Goal: Task Accomplishment & Management: Use online tool/utility

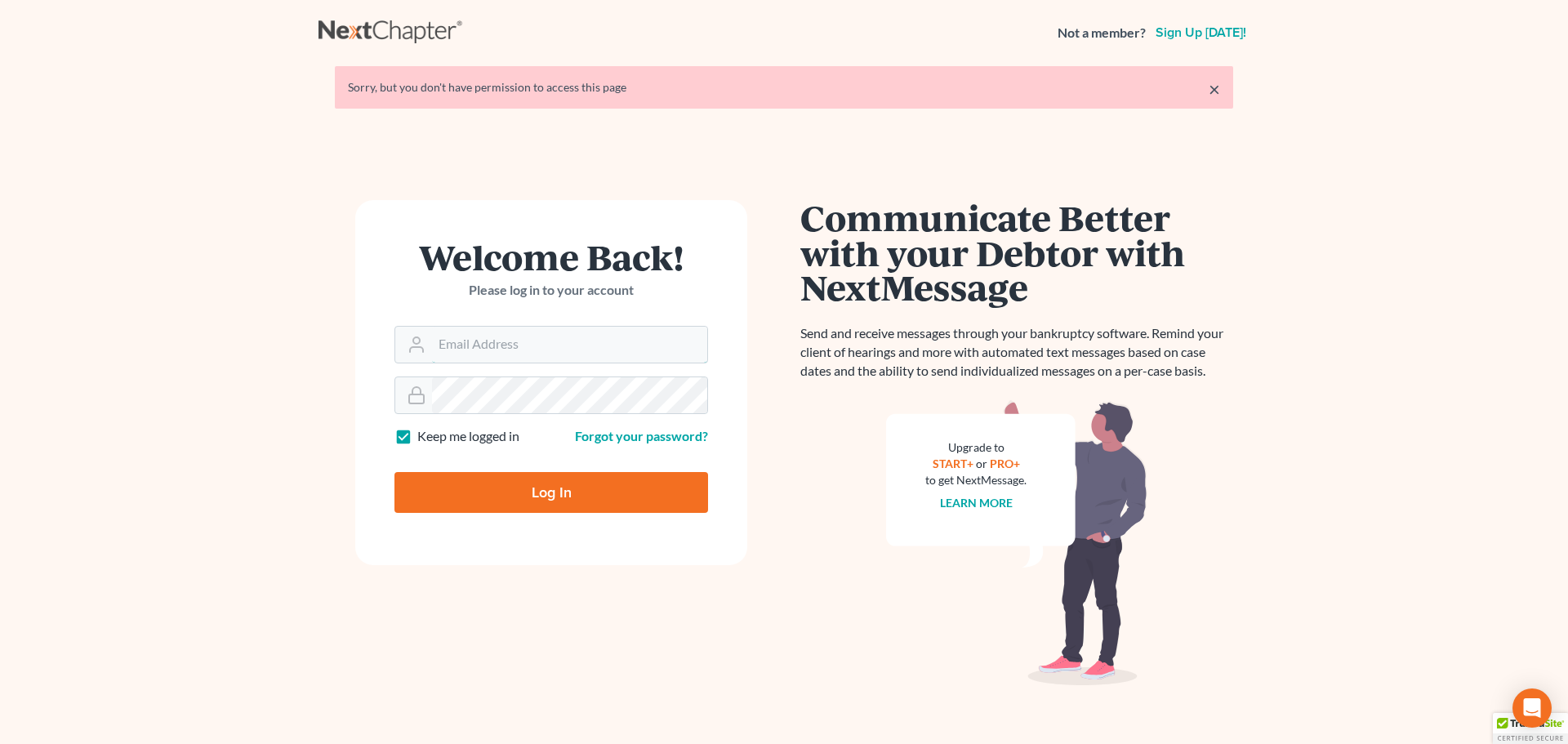
type input "legal@montejwhite.com"
click at [539, 493] on input "Log In" at bounding box center [551, 492] width 314 height 41
type input "Thinking..."
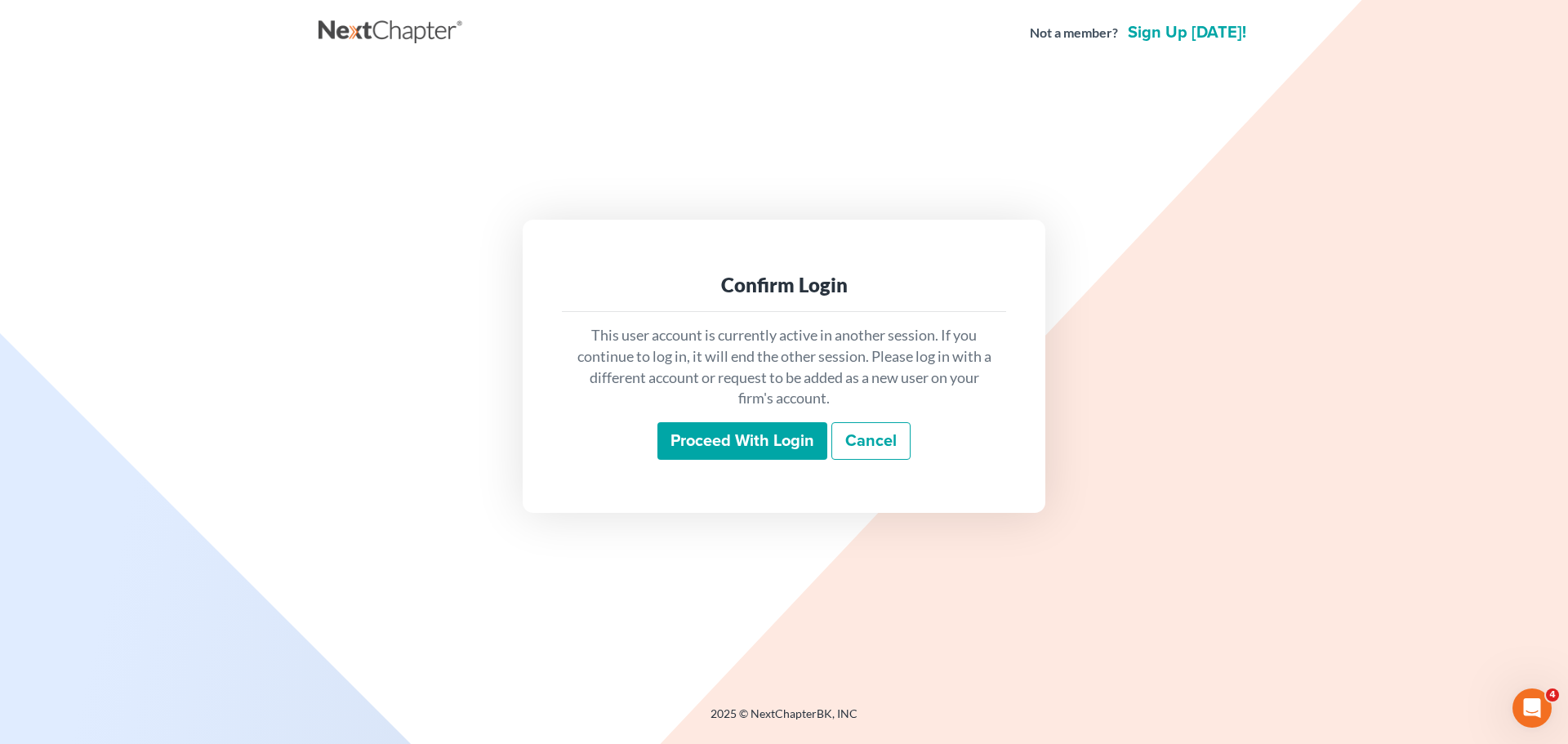
click at [721, 441] on input "Proceed with login" at bounding box center [741, 441] width 170 height 37
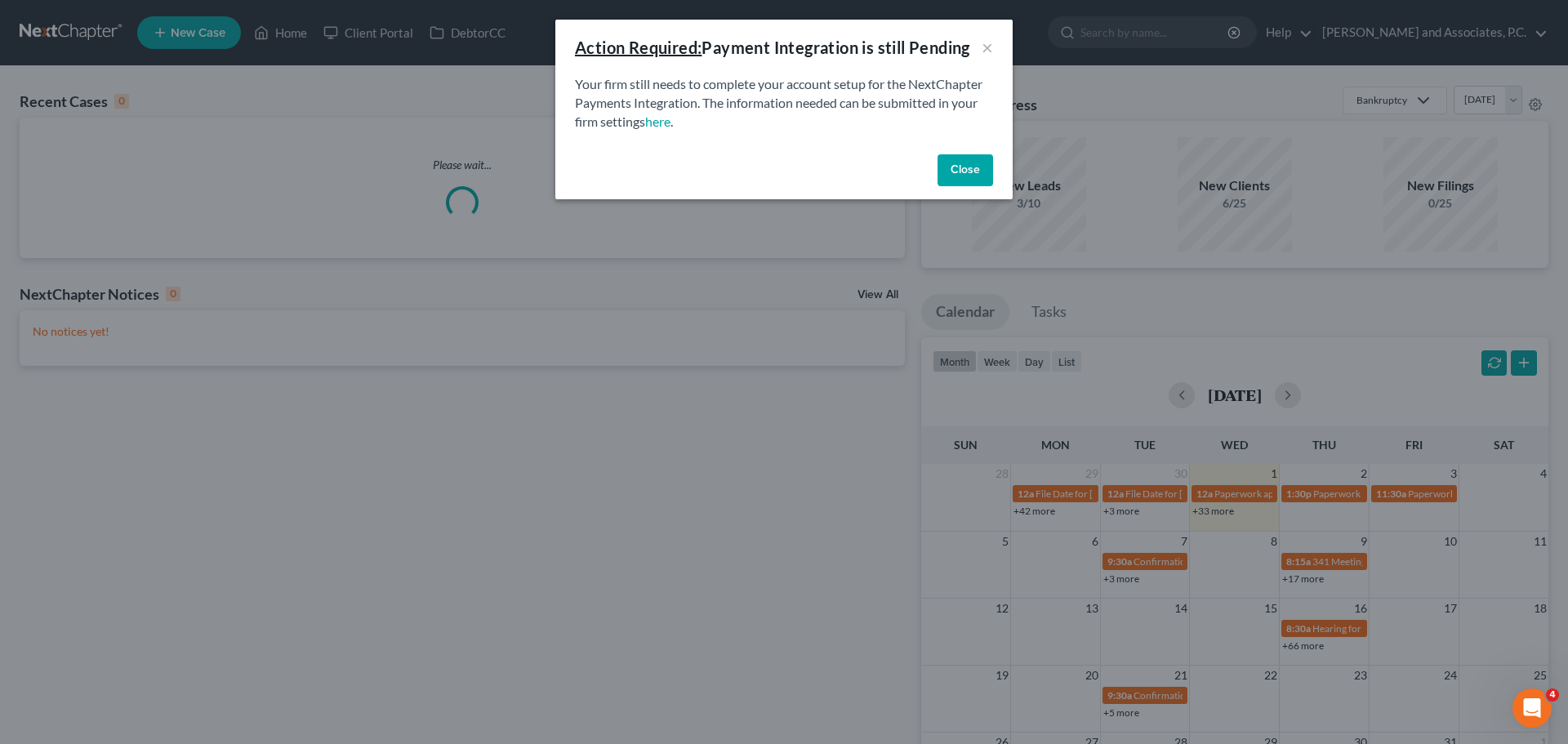
click at [947, 162] on button "Close" at bounding box center [965, 170] width 56 height 32
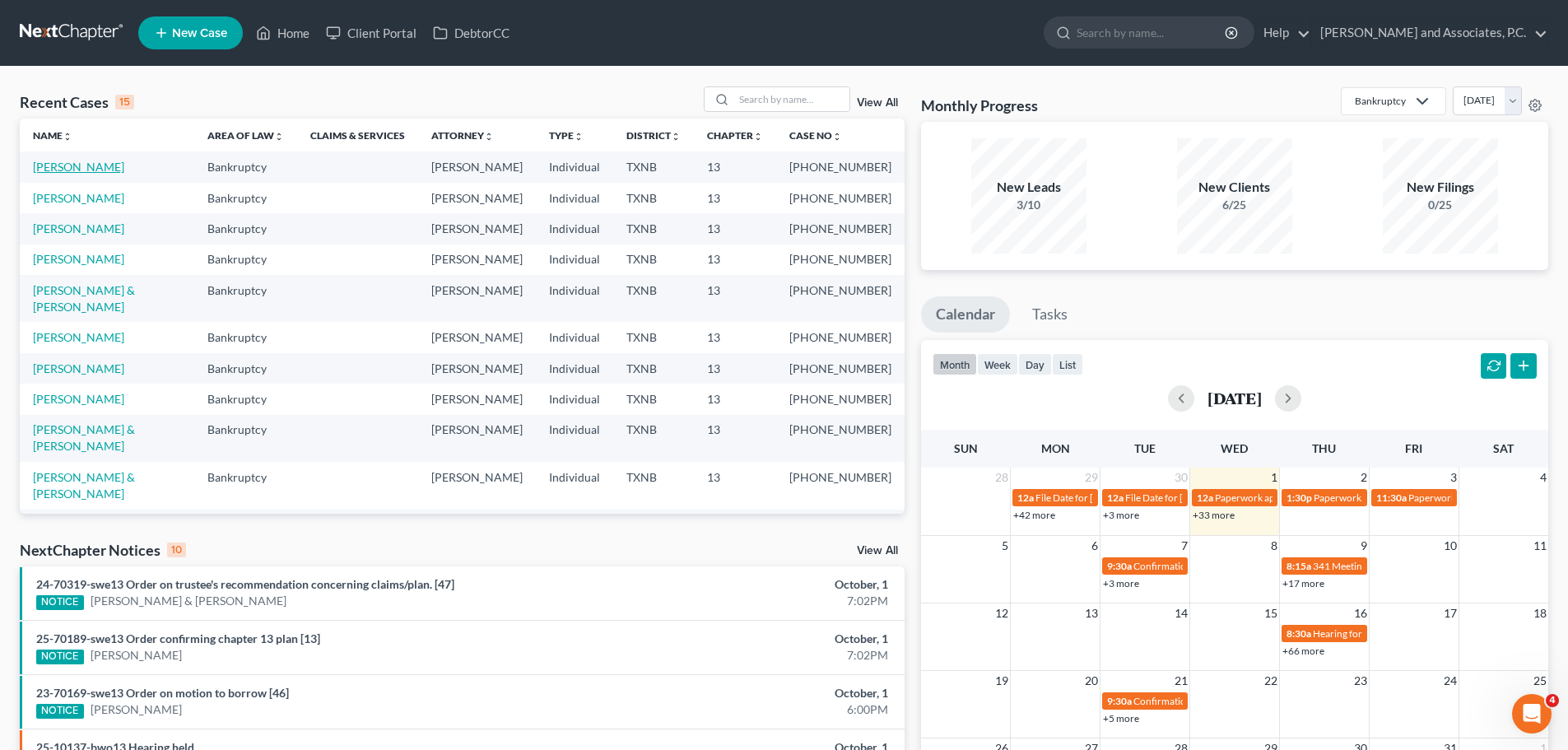
click at [89, 163] on link "Puryear, Janice" at bounding box center [78, 167] width 91 height 14
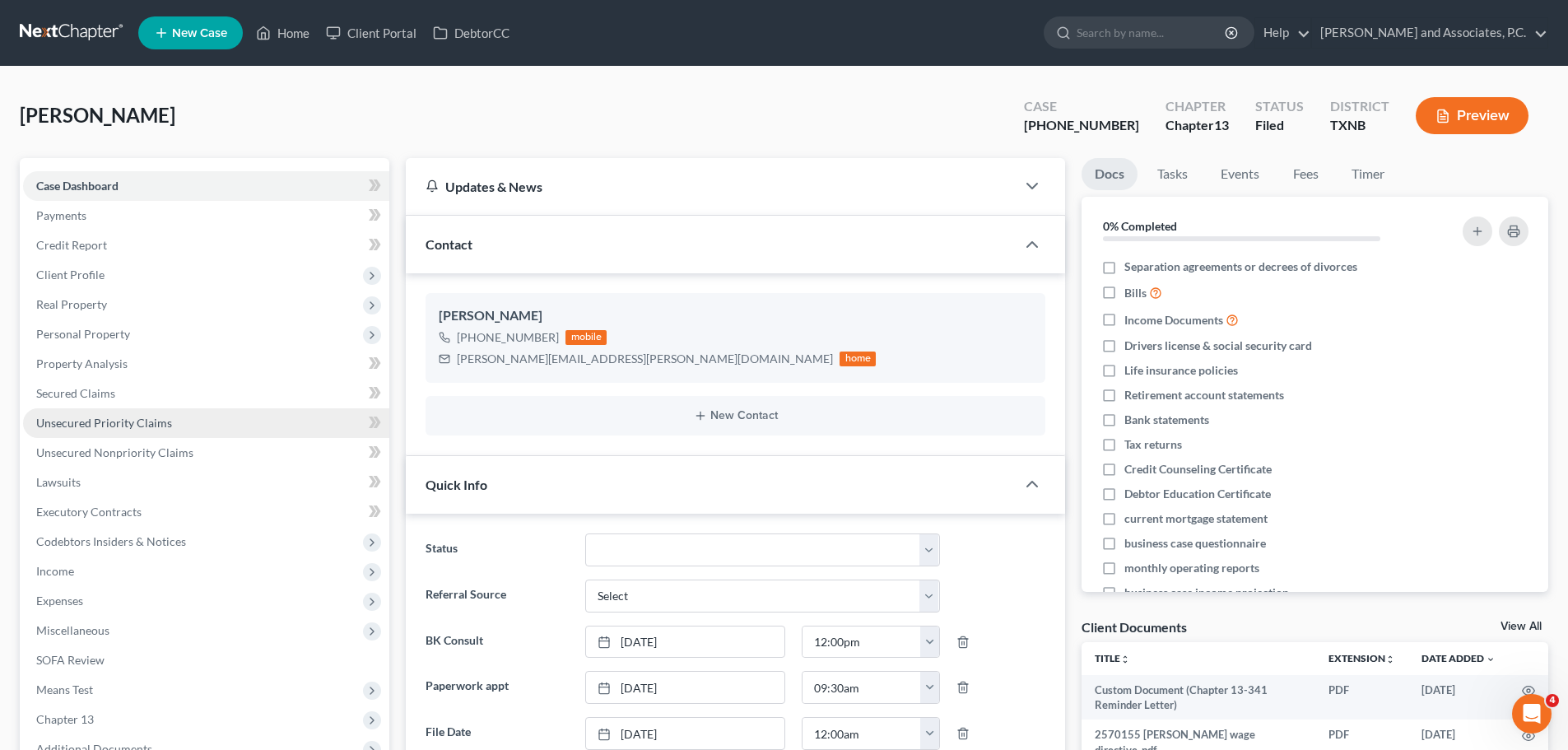
scroll to position [494, 0]
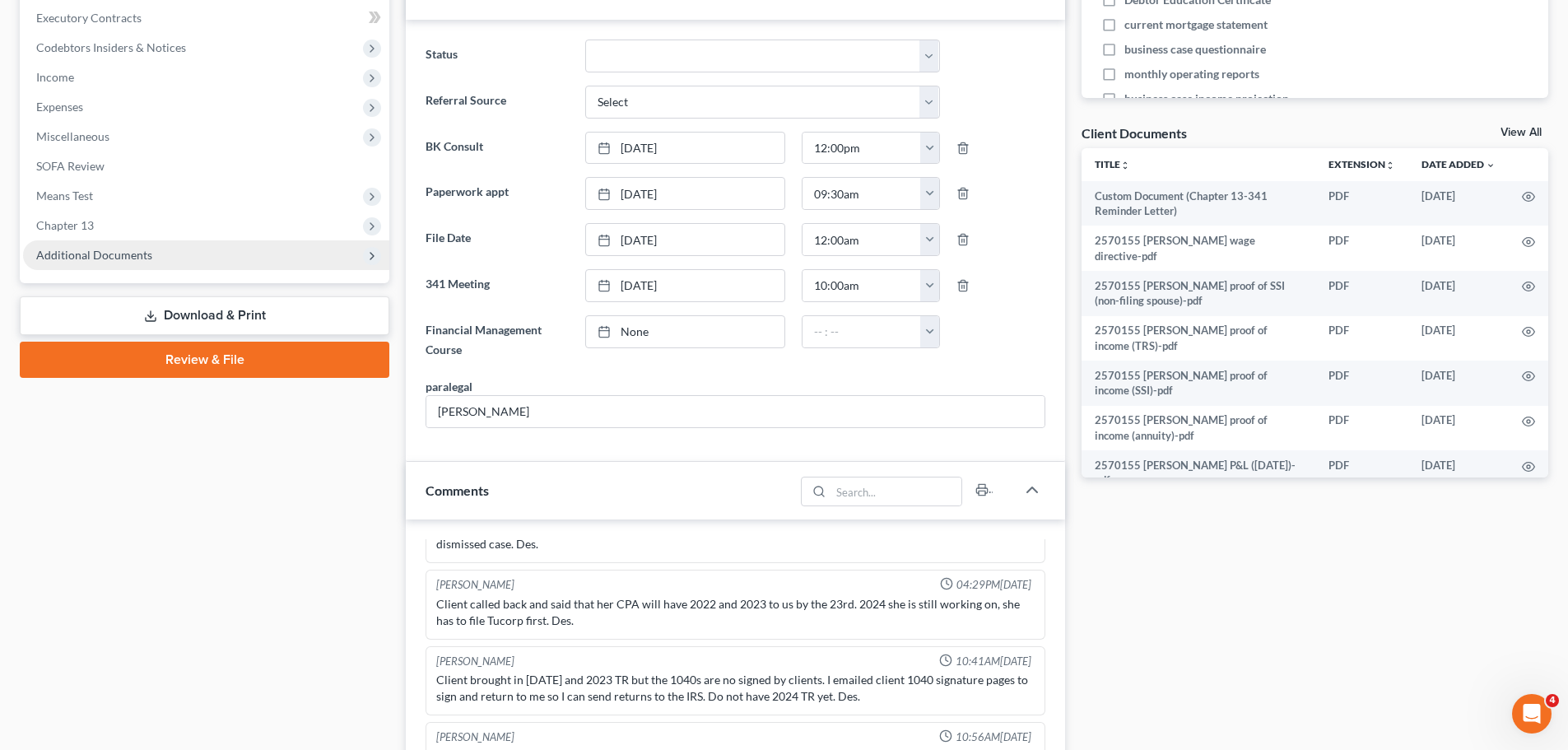
click at [112, 246] on span "Additional Documents" at bounding box center [206, 255] width 367 height 30
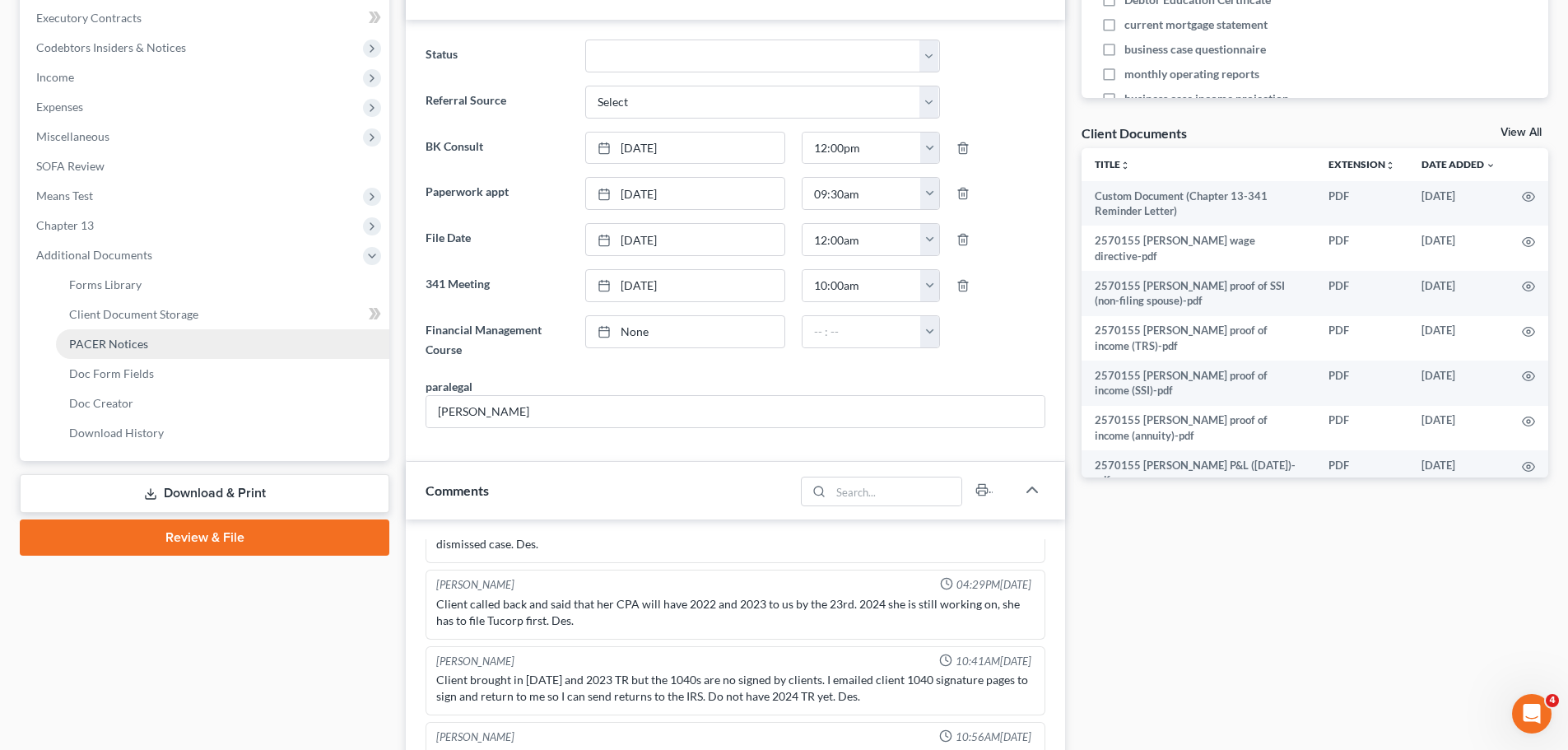
click at [114, 337] on span "PACER Notices" at bounding box center [109, 344] width 79 height 14
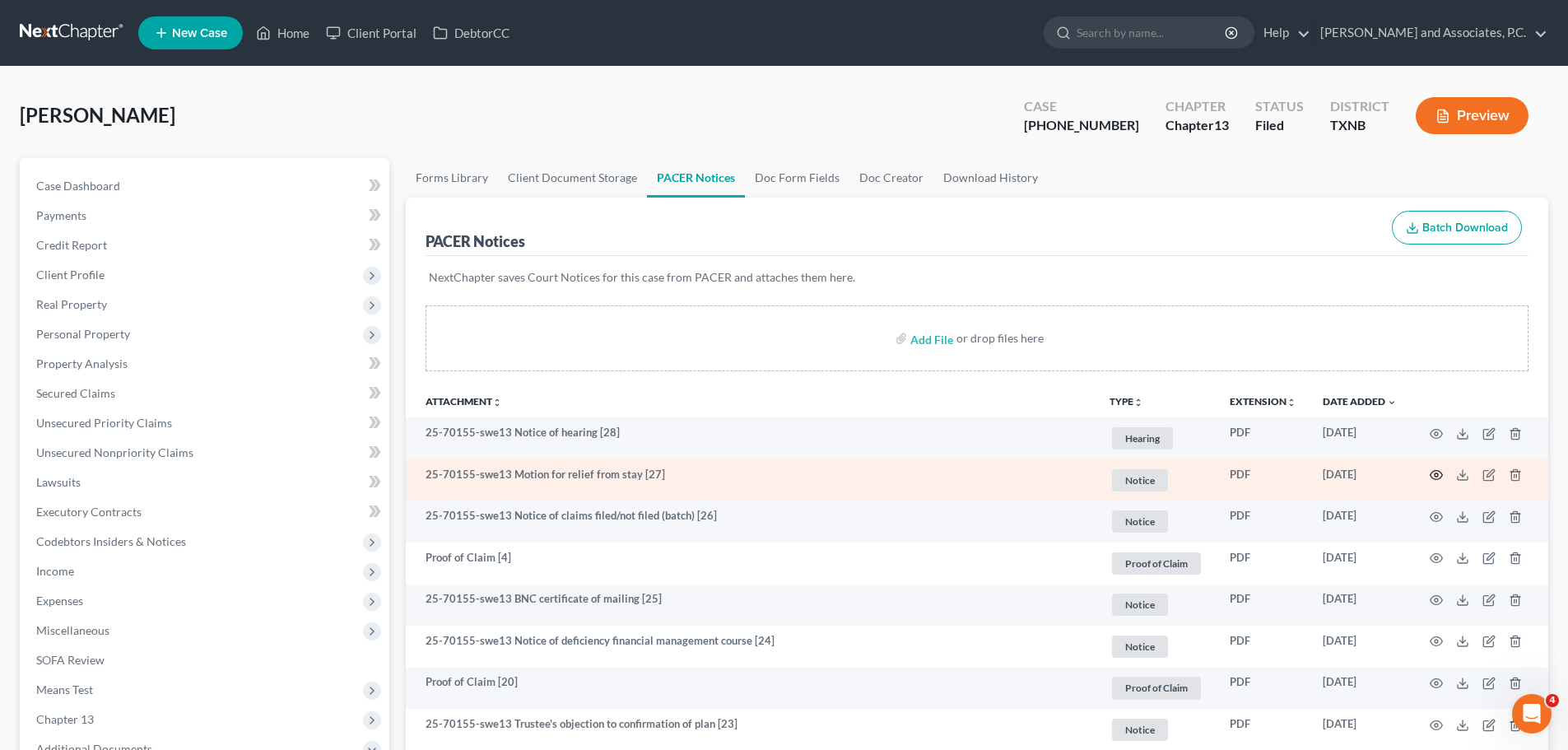
click at [1433, 476] on icon "button" at bounding box center [1437, 474] width 13 height 13
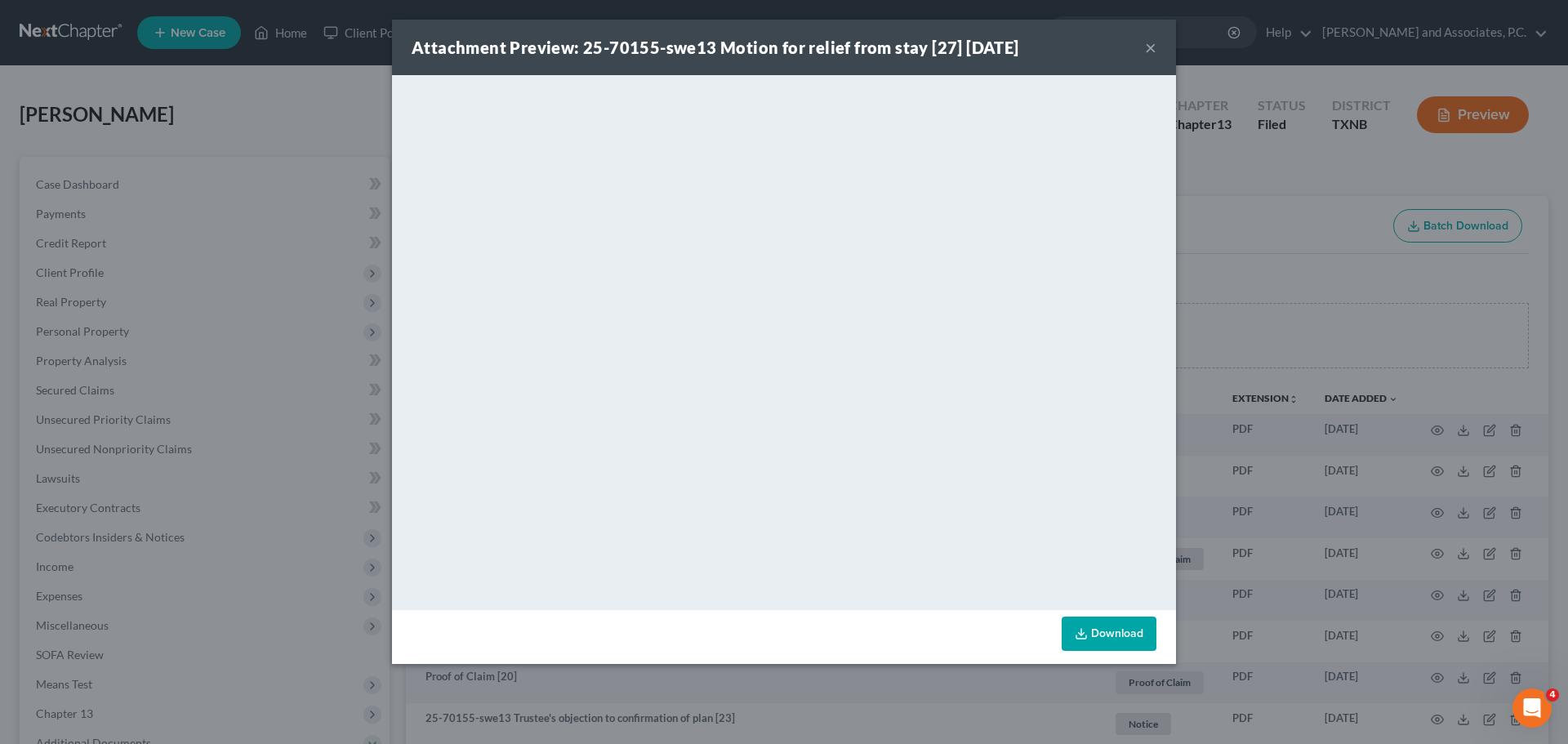
drag, startPoint x: 1089, startPoint y: 51, endPoint x: 1177, endPoint y: 49, distance: 88.0
click at [1177, 49] on div "Attachment Preview: 25-70155-swe13 Motion for relief from stay [27] 09/18/2025 …" at bounding box center [784, 372] width 1568 height 744
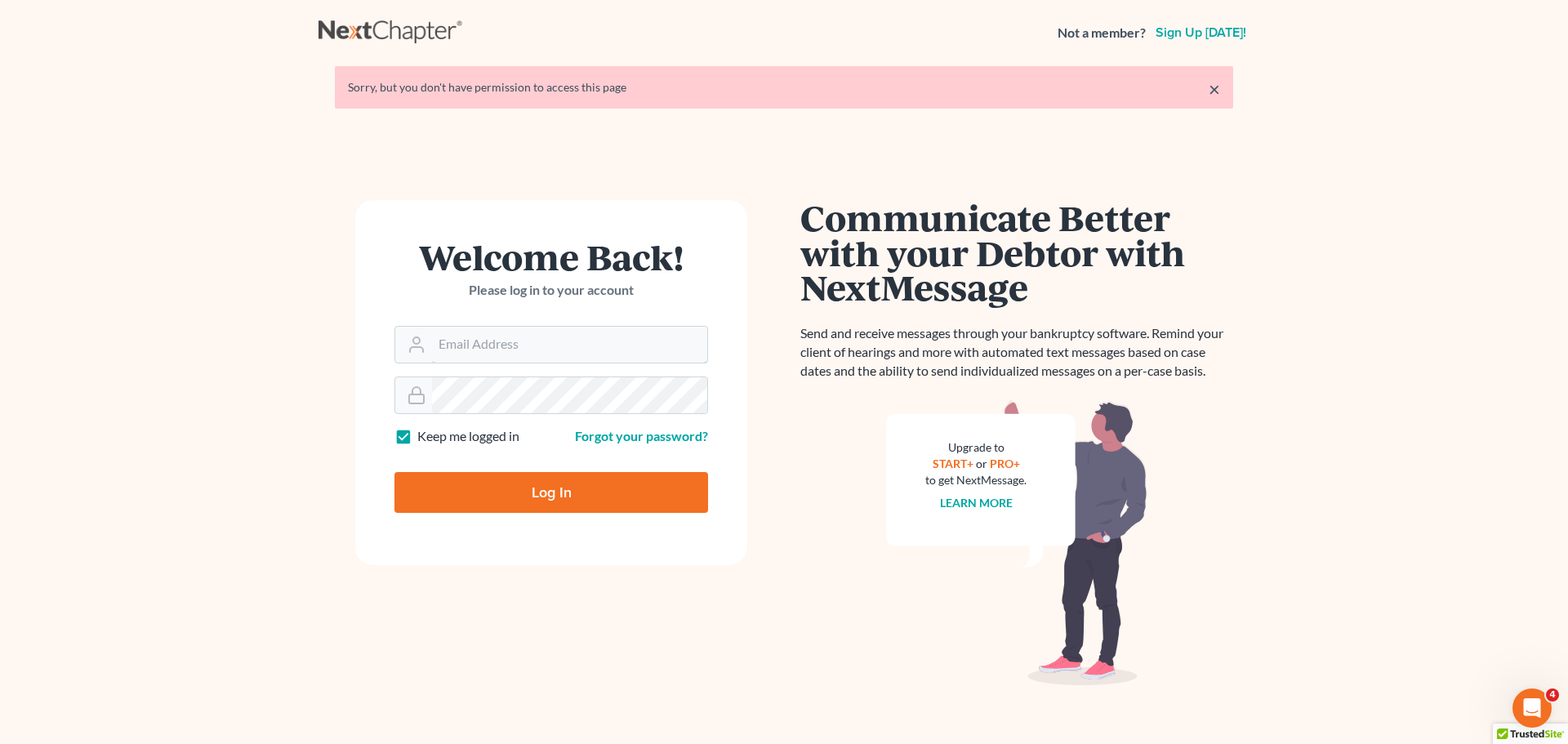
type input "legal@montejwhite.com"
click at [526, 482] on input "Log In" at bounding box center [551, 492] width 314 height 41
type input "Thinking..."
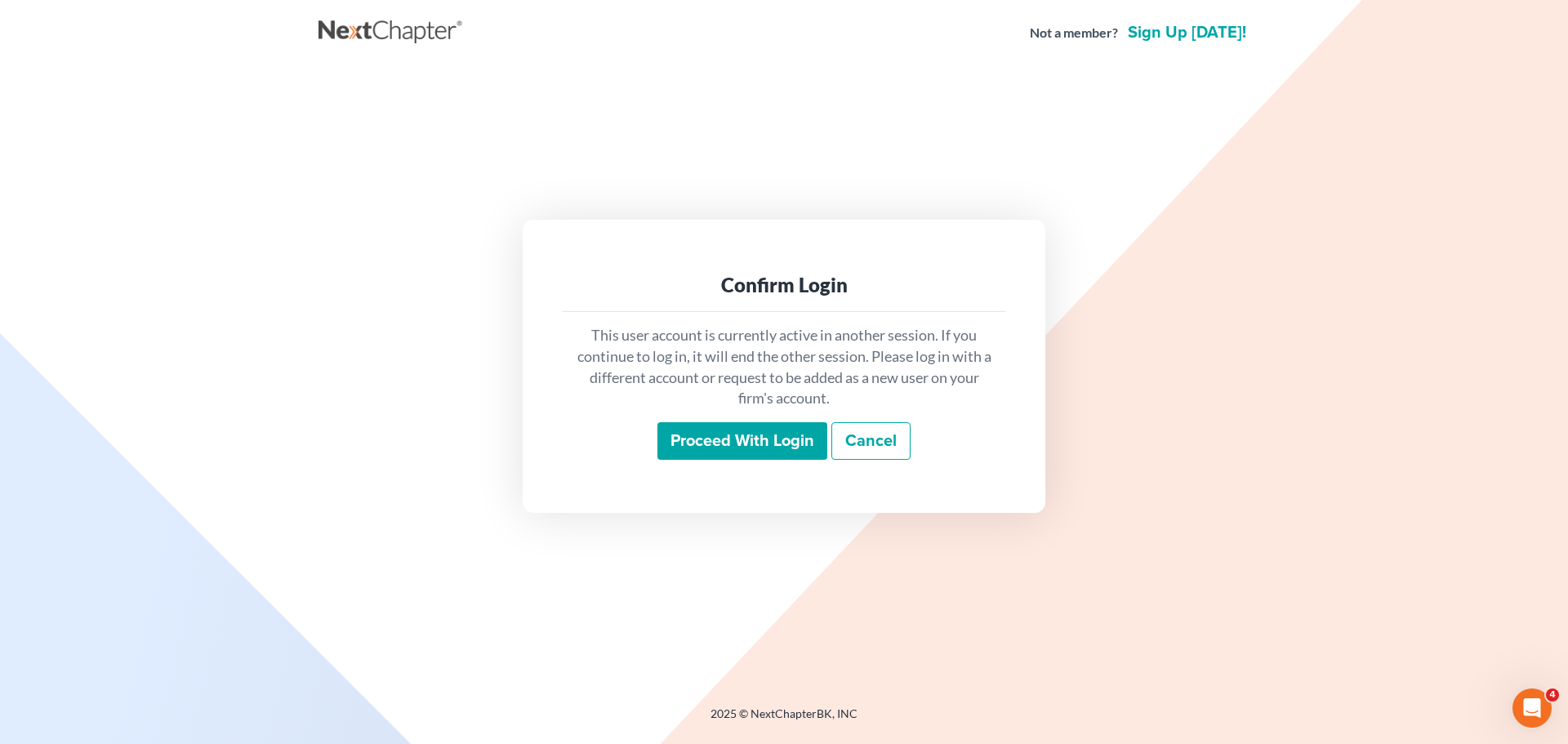
click at [793, 452] on input "Proceed with login" at bounding box center [741, 441] width 170 height 37
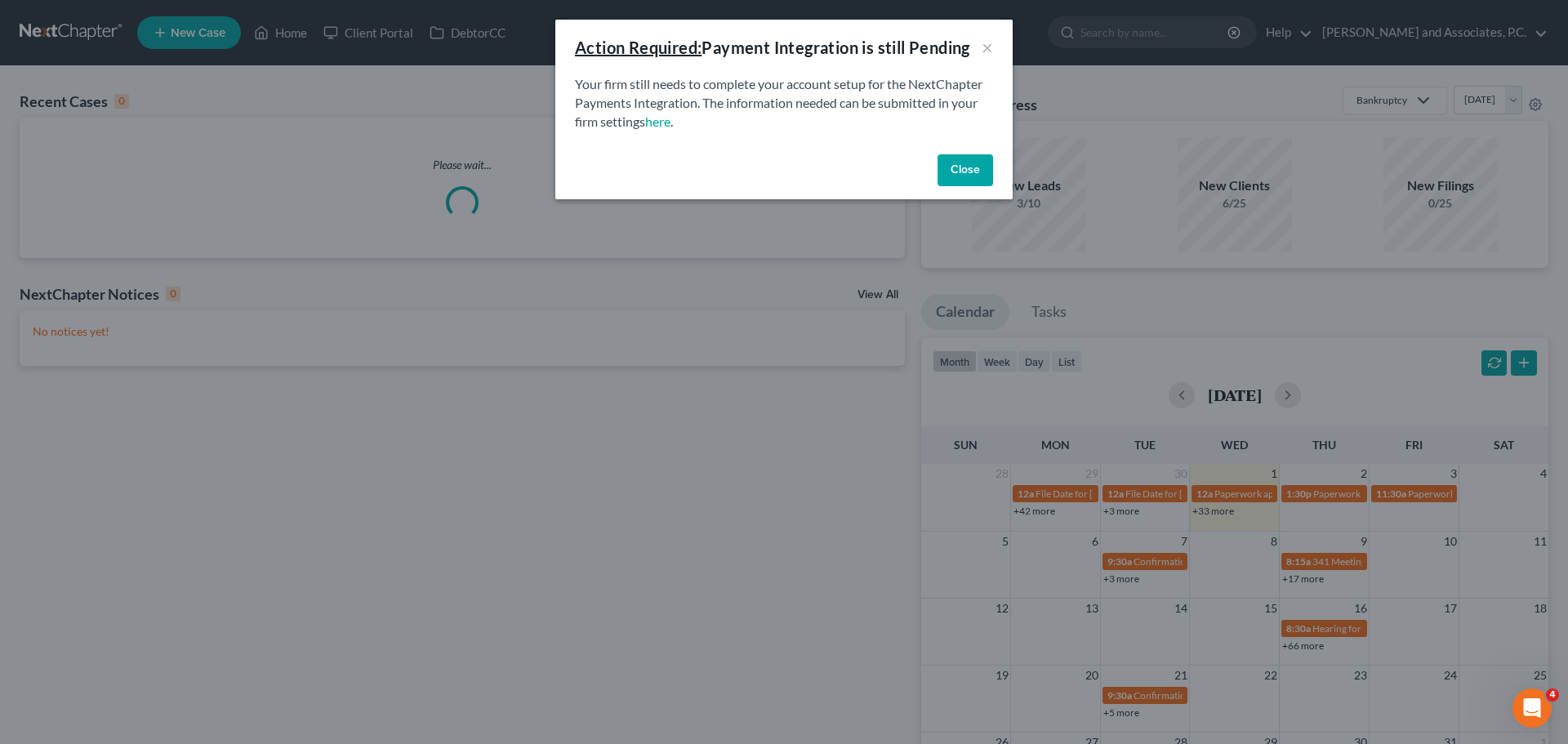
click at [967, 168] on button "Close" at bounding box center [965, 170] width 56 height 32
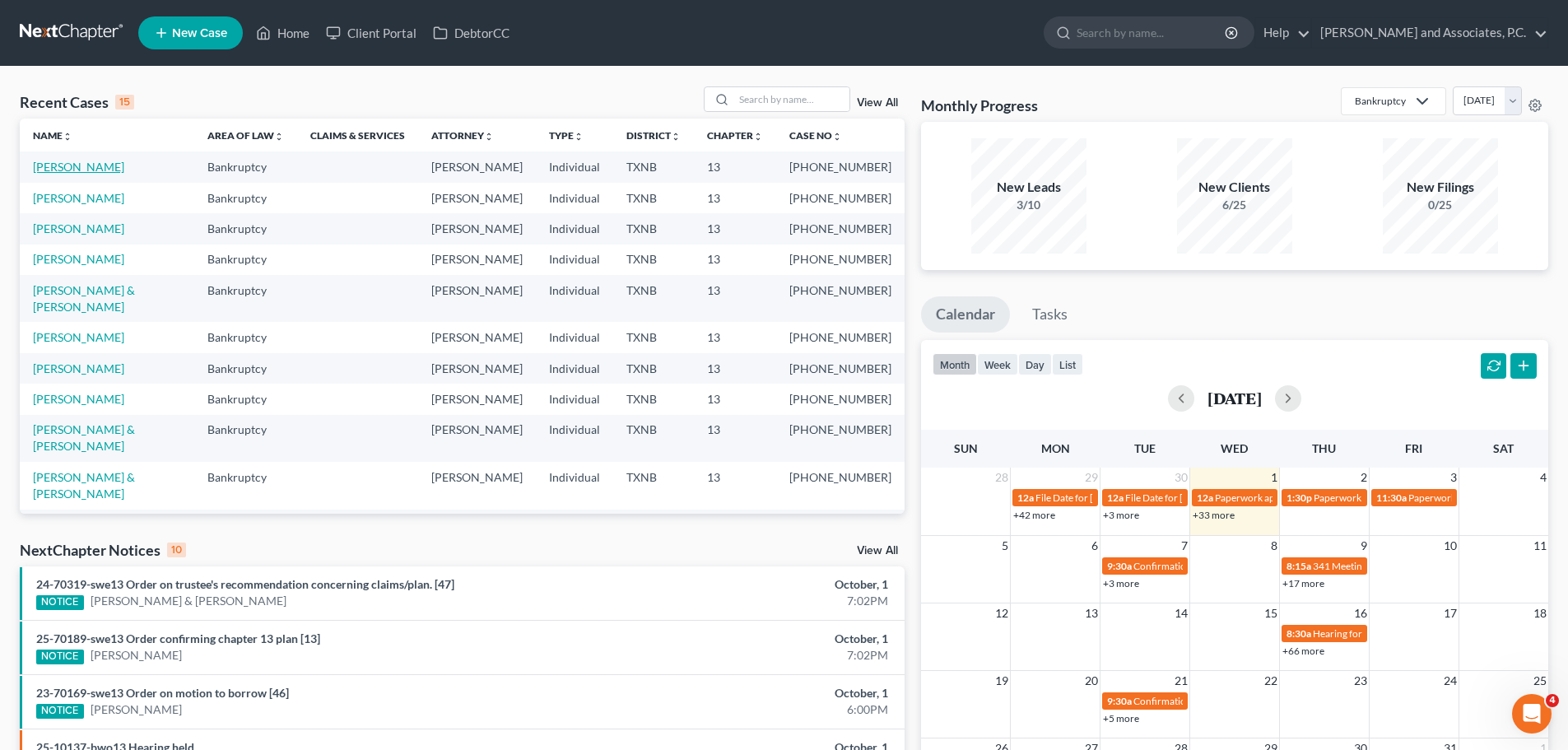
click at [81, 161] on link "[PERSON_NAME]" at bounding box center [78, 167] width 91 height 14
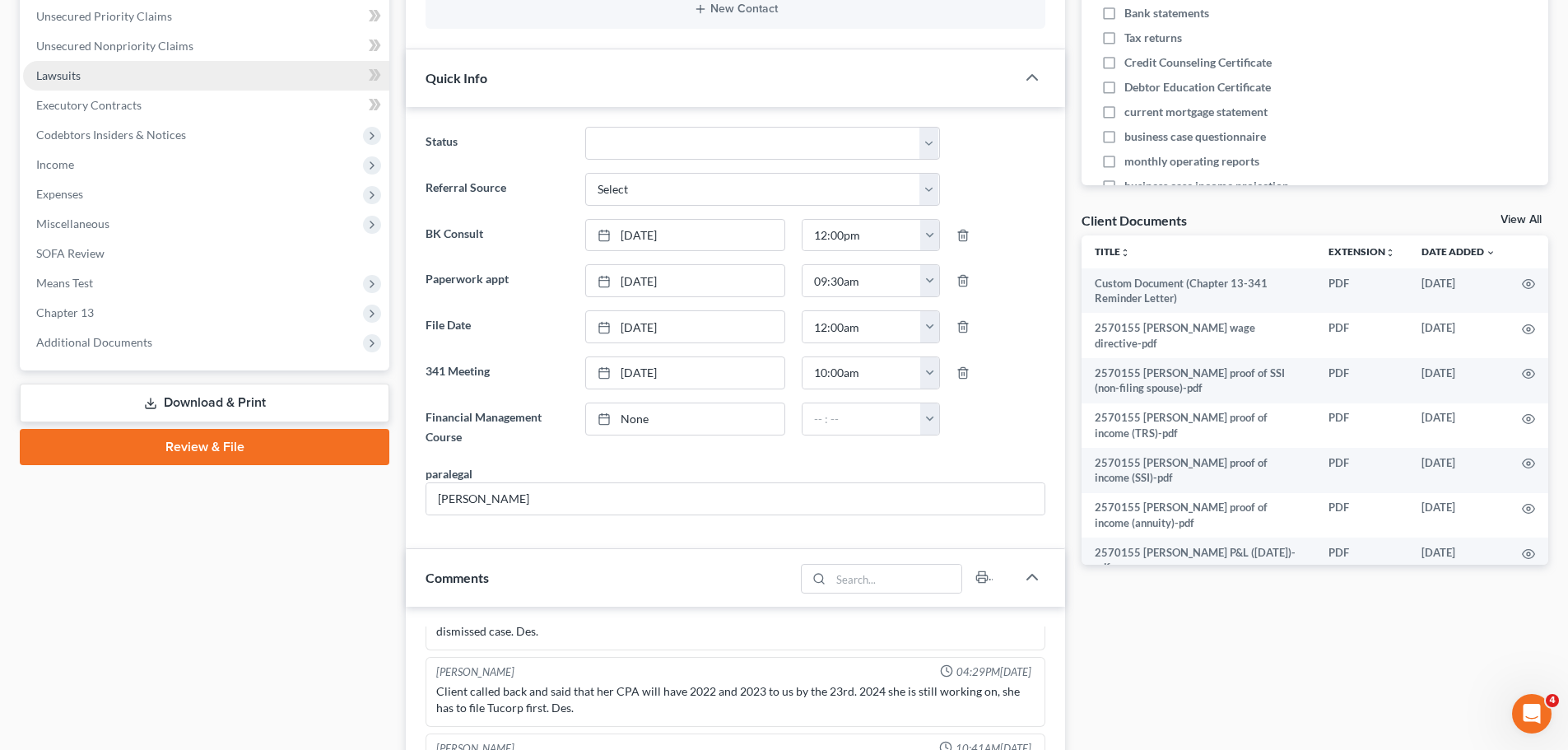
scroll to position [411, 0]
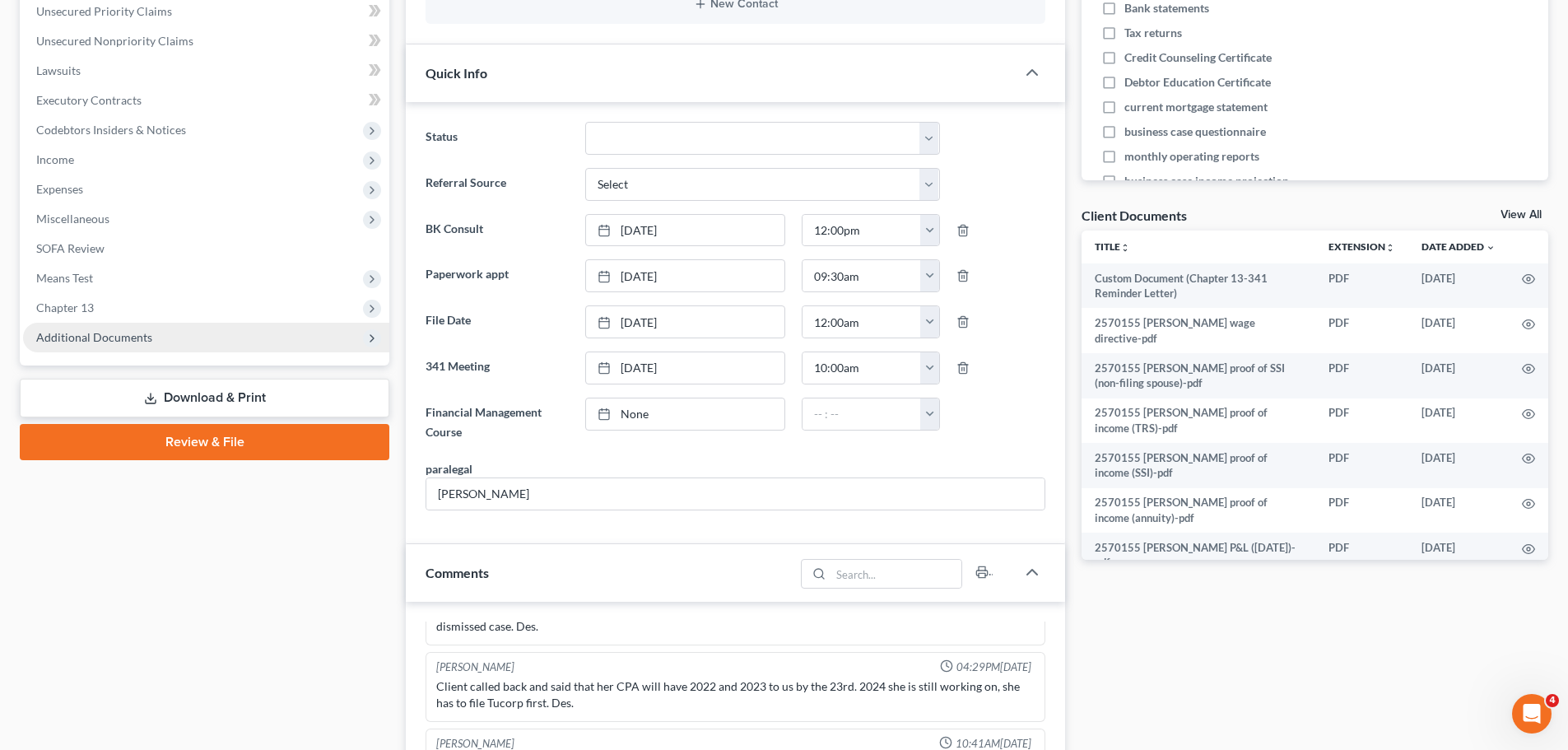
click at [145, 341] on span "Additional Documents" at bounding box center [94, 337] width 116 height 14
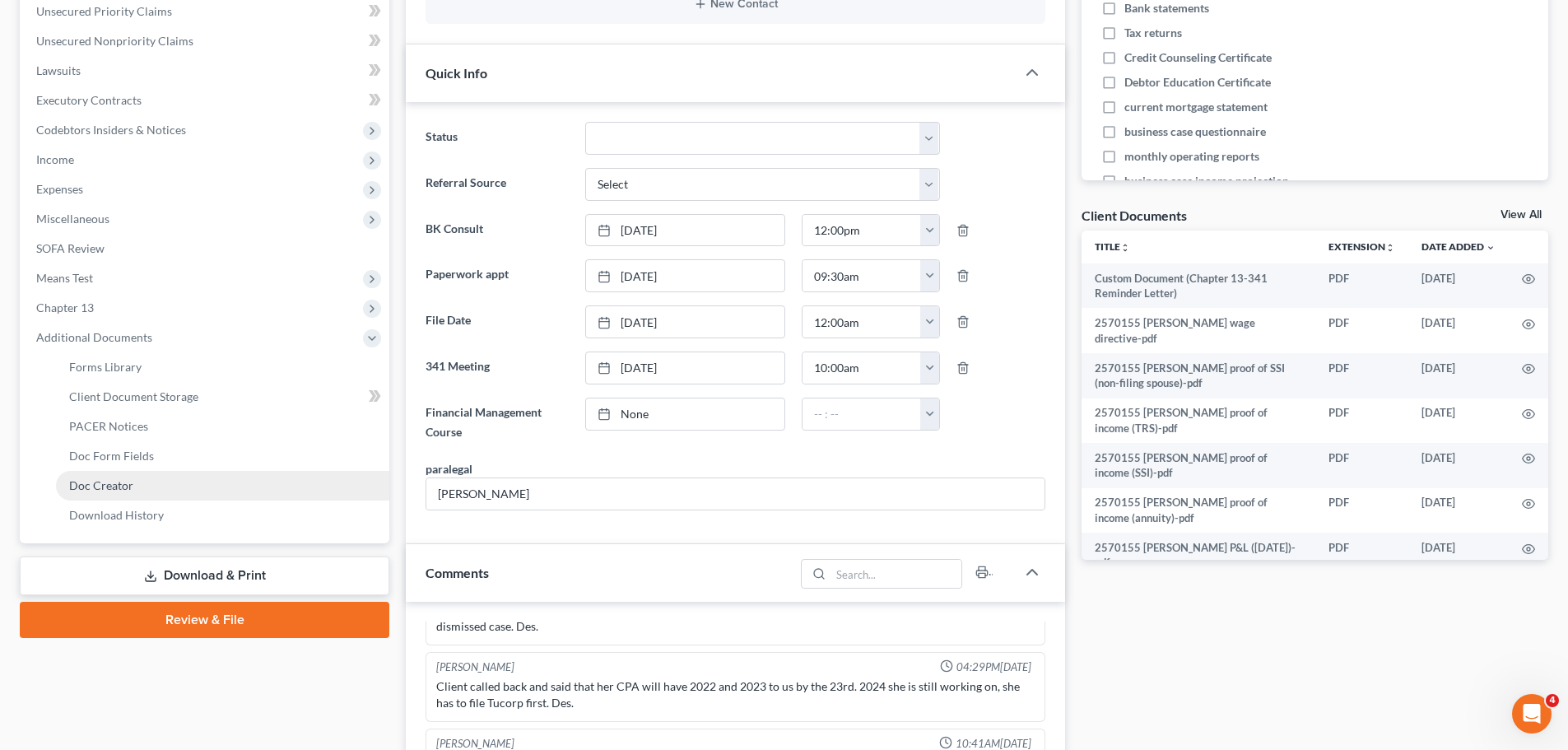
click at [104, 482] on span "Doc Creator" at bounding box center [101, 485] width 64 height 14
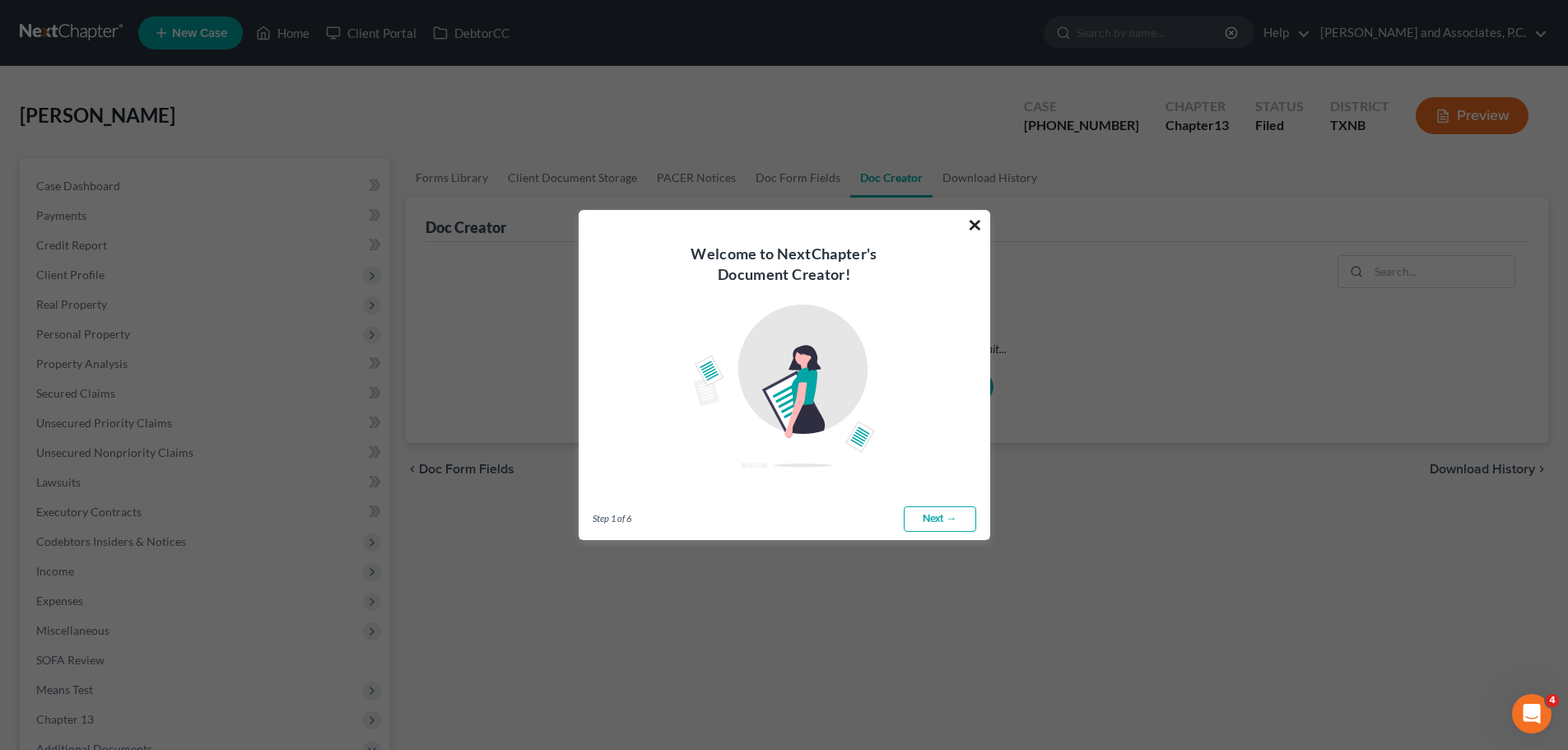
click at [979, 224] on button "×" at bounding box center [976, 224] width 16 height 27
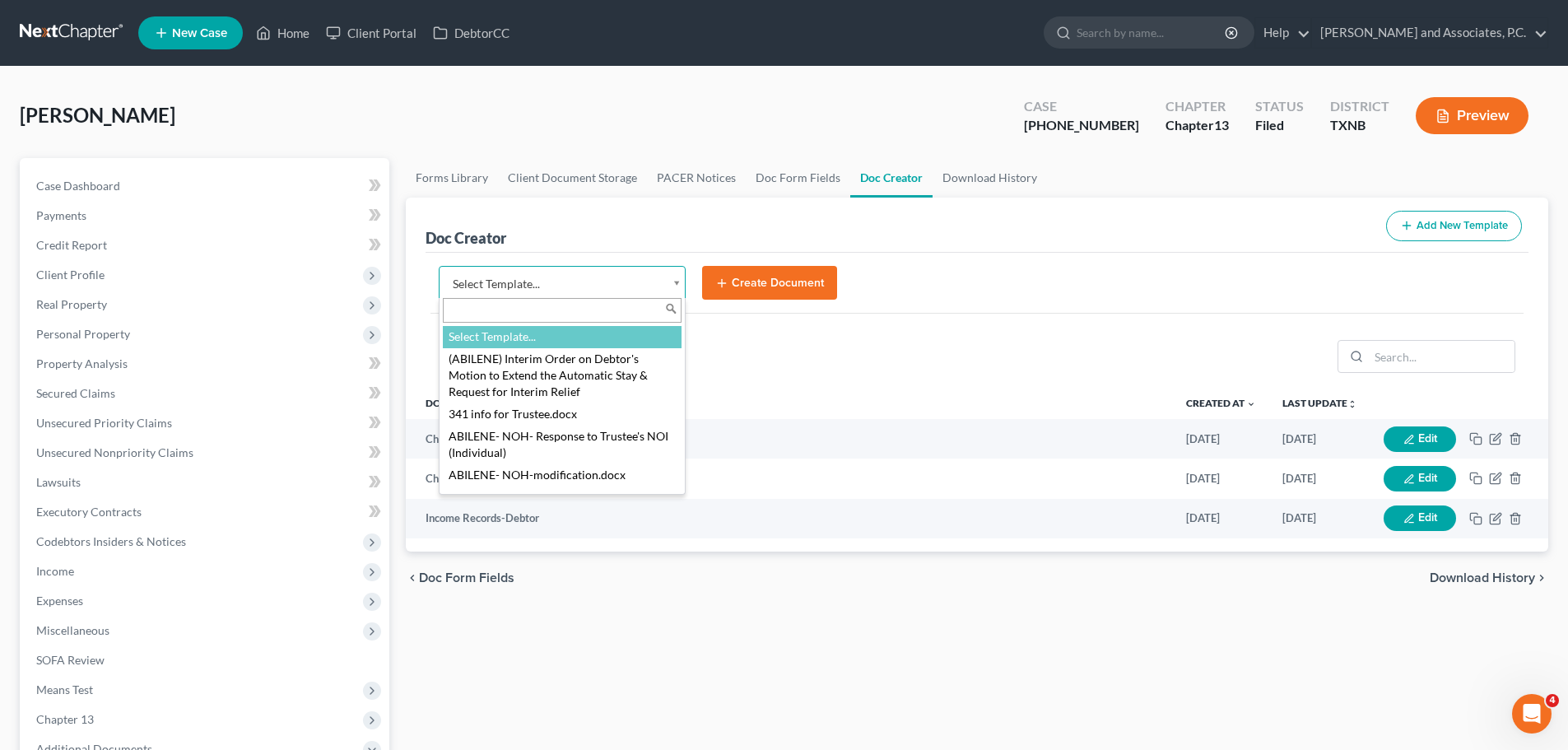
click at [678, 285] on body "Home New Case Client Portal DebtorCC [PERSON_NAME] and Associates, P.C. [EMAIL_…" at bounding box center [784, 555] width 1568 height 1112
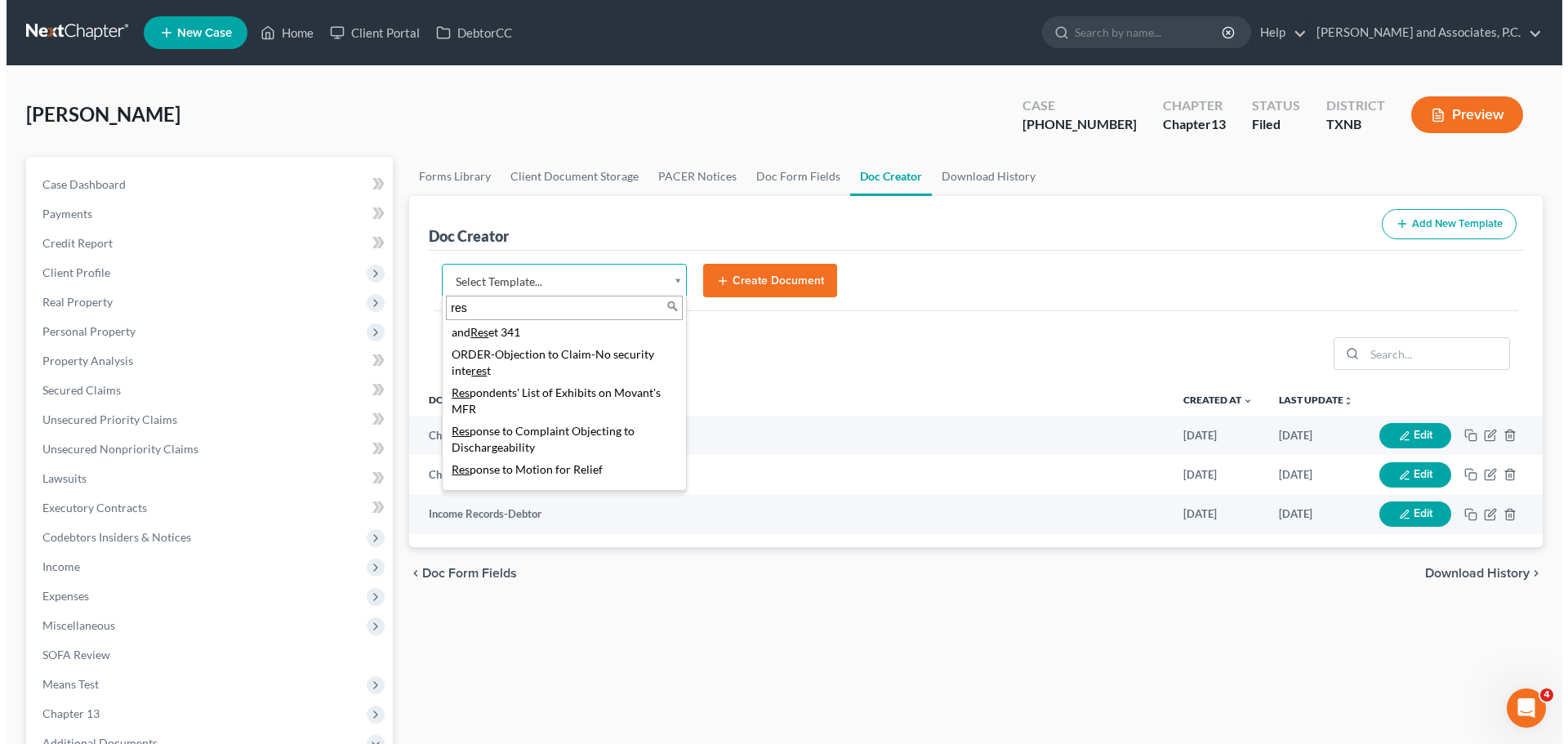
scroll to position [490, 0]
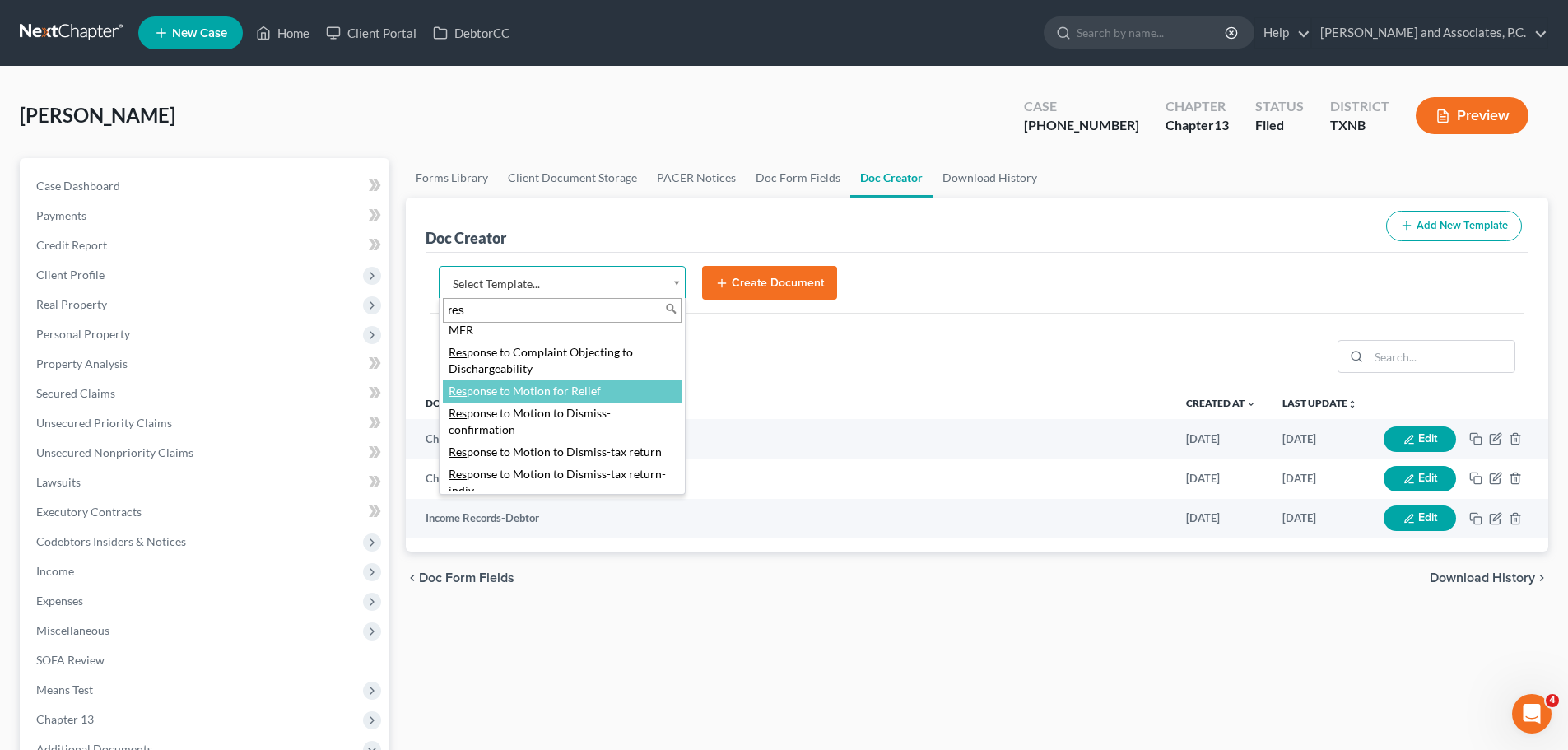
type input "res"
select select "77378"
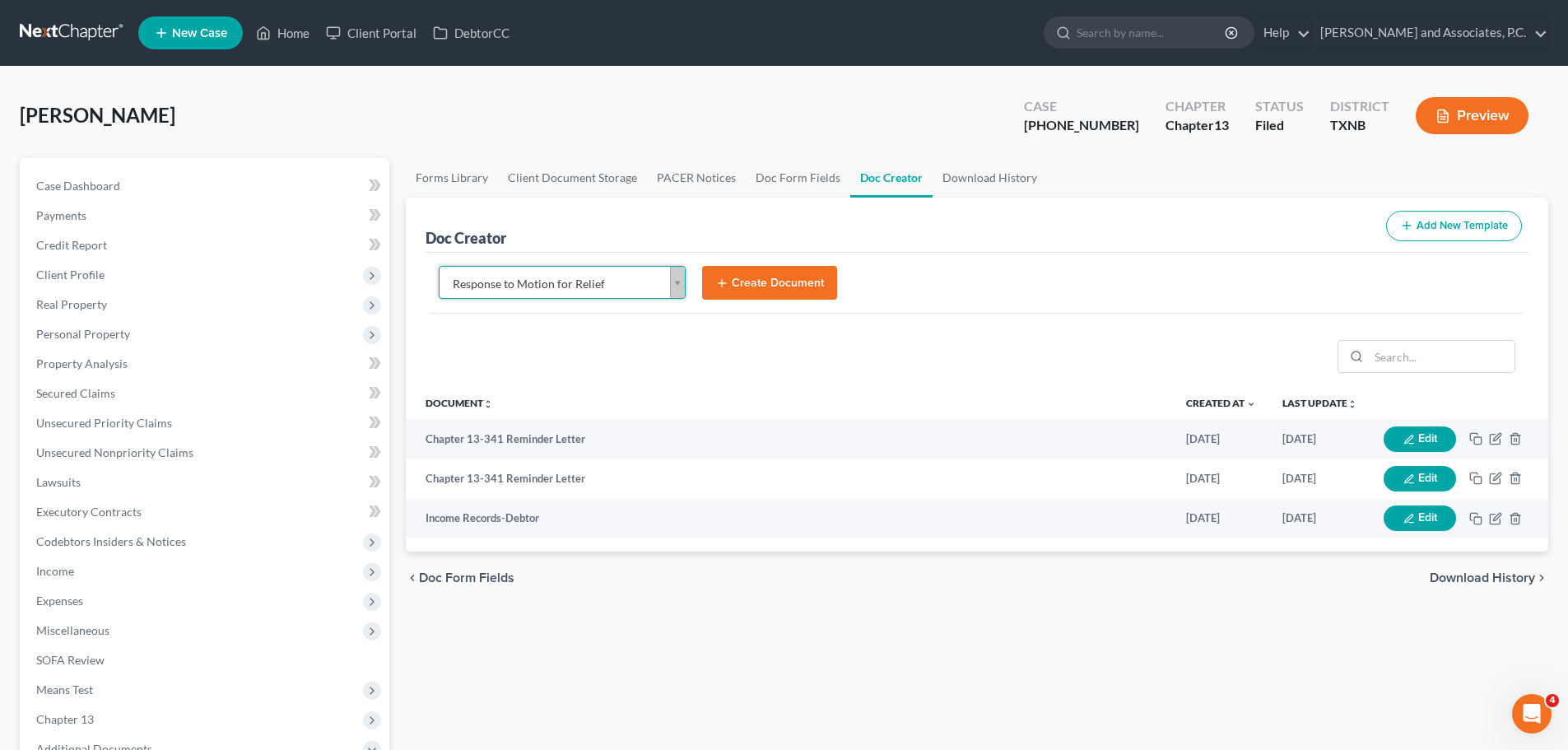
click at [724, 292] on button "Create Document" at bounding box center [769, 283] width 135 height 35
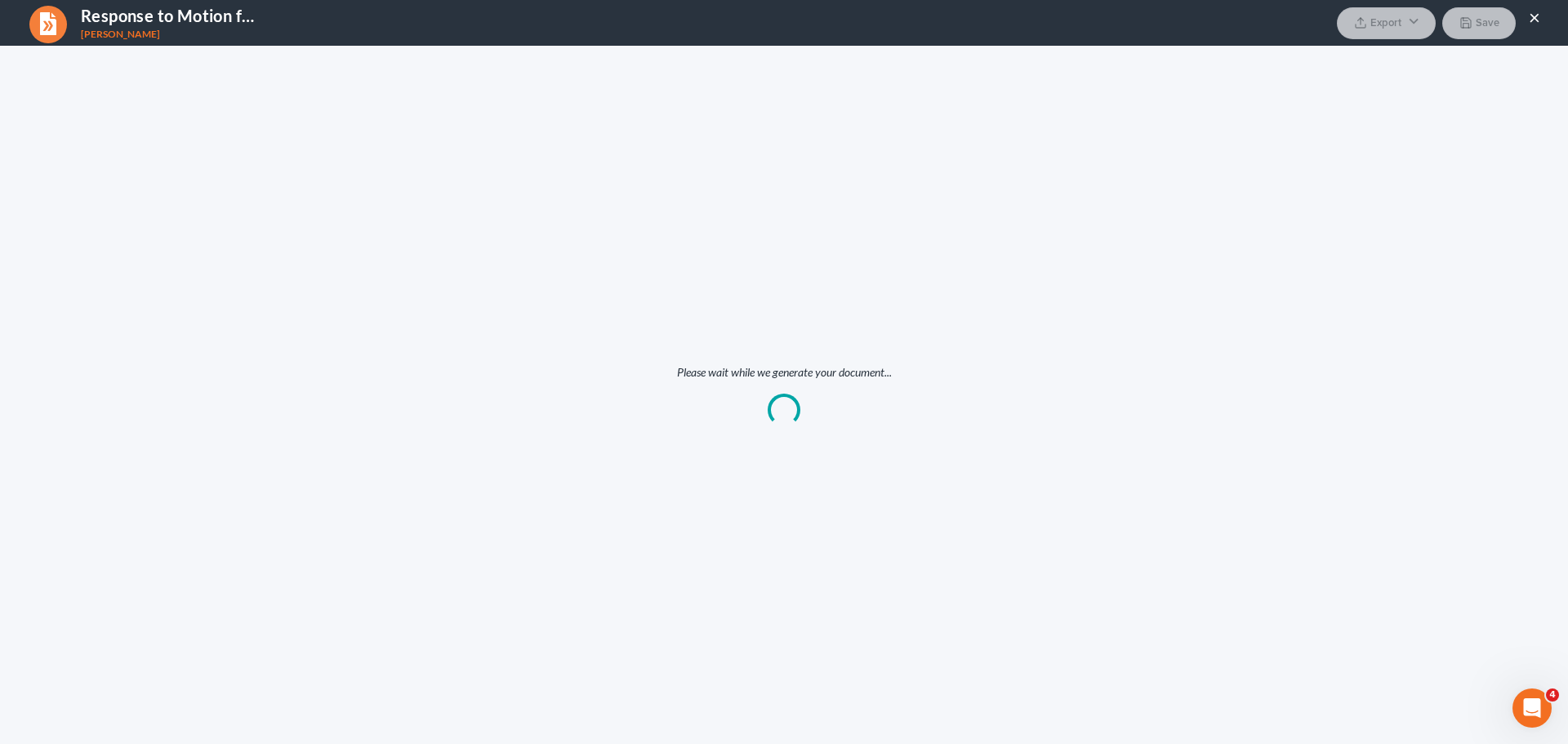
scroll to position [0, 0]
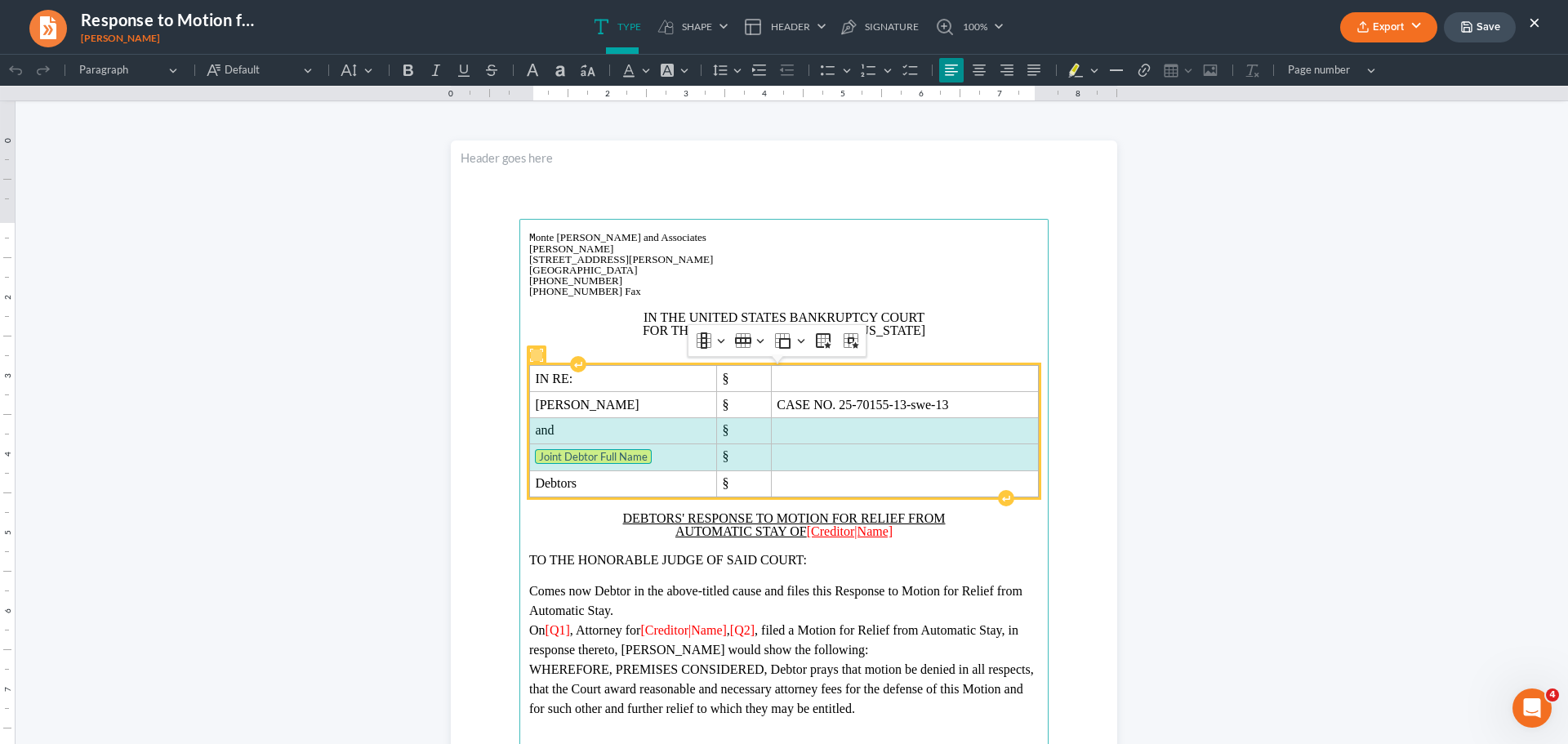
drag, startPoint x: 529, startPoint y: 431, endPoint x: 816, endPoint y: 456, distance: 288.1
click at [816, 456] on tbody "IN RE: § [PERSON_NAME] § CASE NO. 25-70155-13-swe-13 and § Joint Debtor Full Na…" at bounding box center [784, 430] width 509 height 130
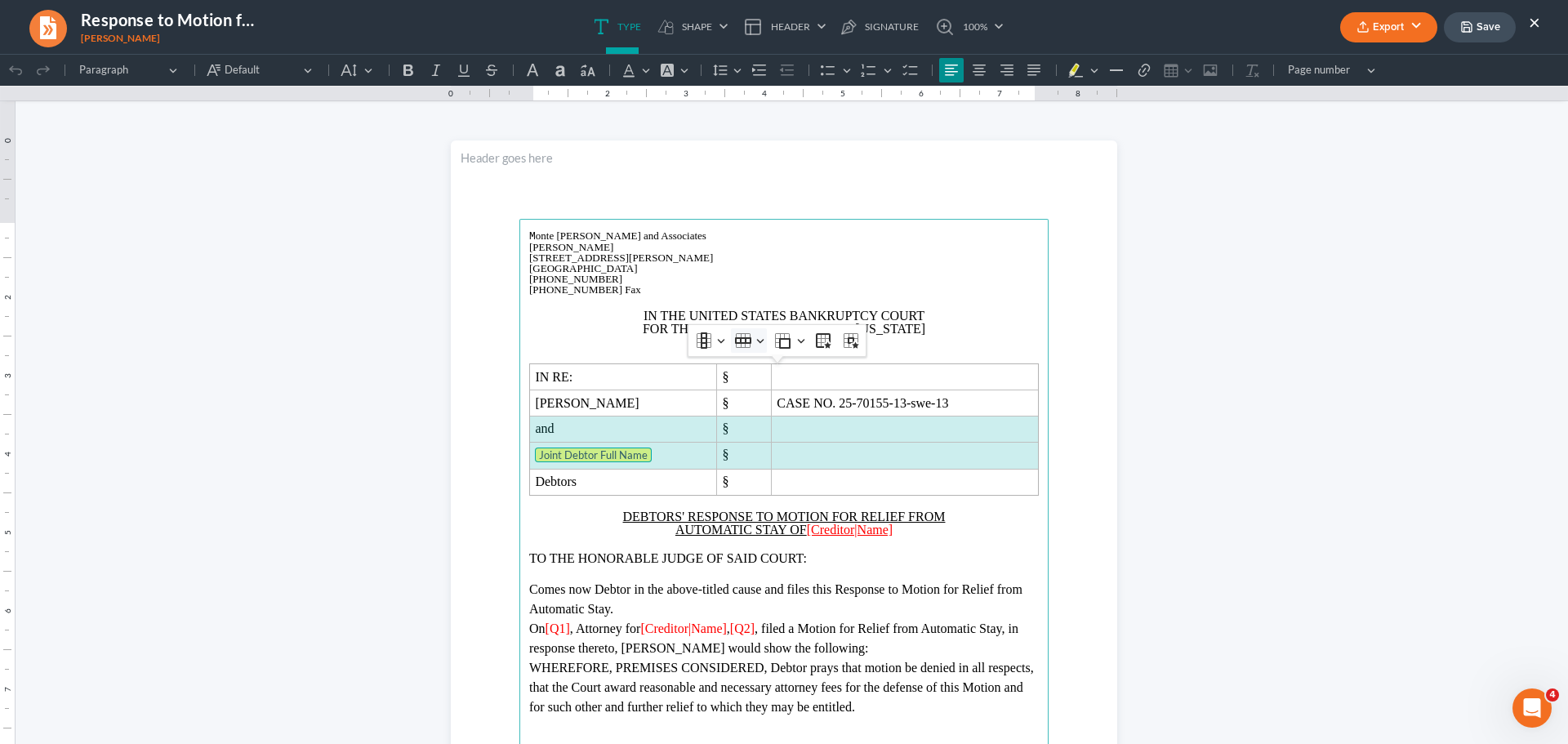
click at [742, 332] on icon "Table toolbar" at bounding box center [742, 340] width 17 height 17
click at [769, 452] on span "Delete row" at bounding box center [784, 447] width 52 height 19
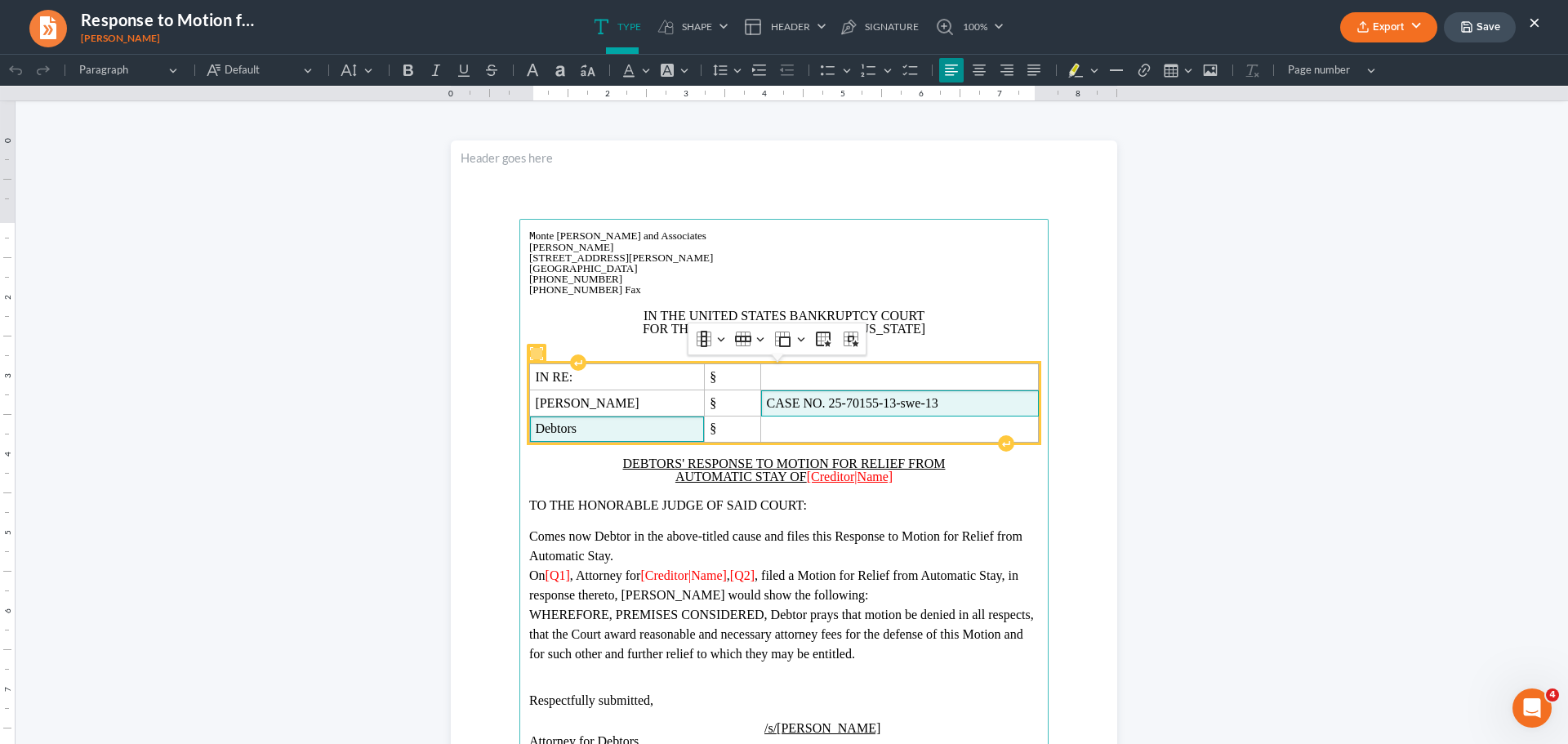
click at [901, 404] on span "CASE NO. 25-70155-13-swe-13" at bounding box center [899, 403] width 266 height 15
click at [608, 423] on span "Debtors" at bounding box center [621, 428] width 174 height 15
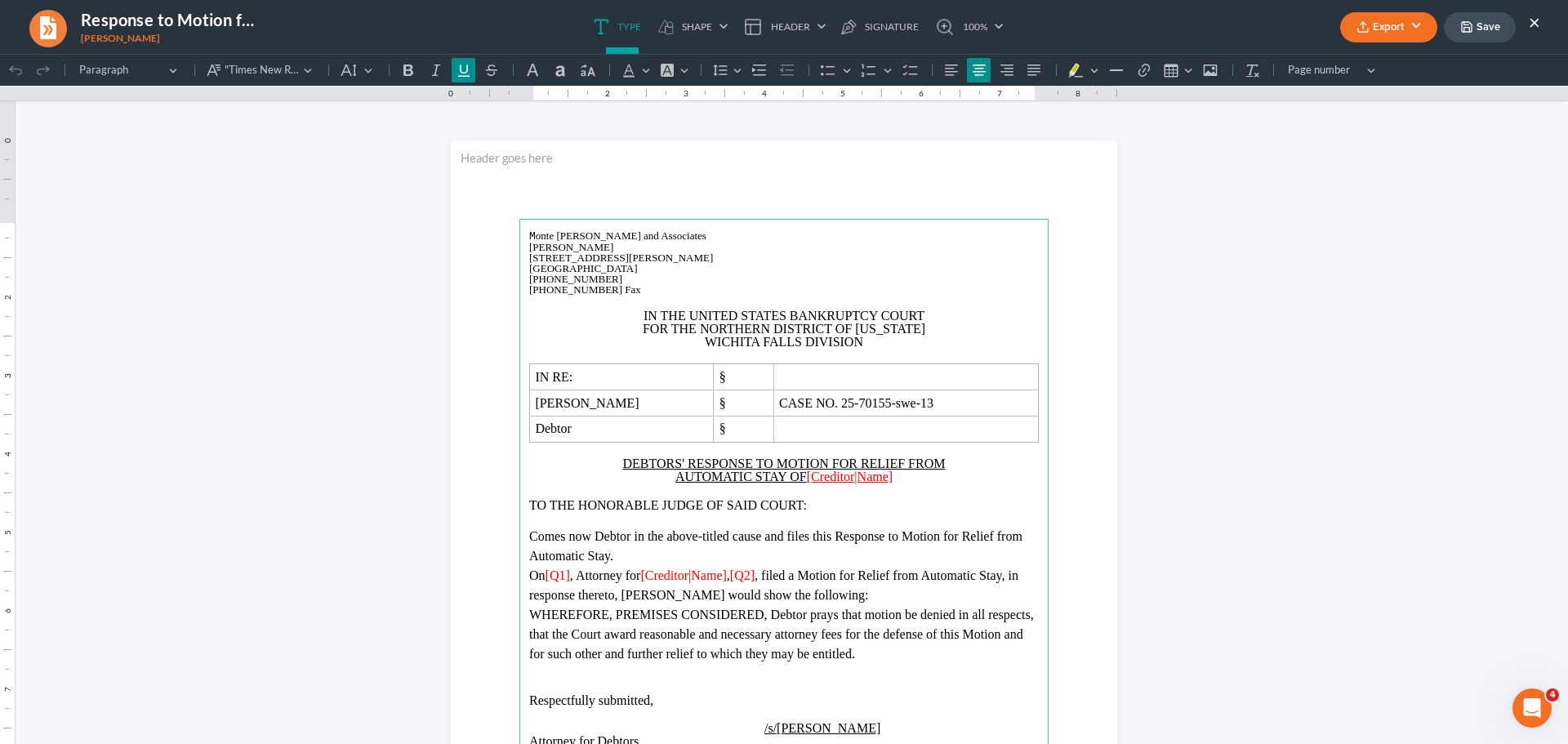
click at [677, 460] on u "DEBTORS' RESPONSE TO MOTION FOR RELIEF FROM" at bounding box center [784, 464] width 323 height 14
click at [896, 483] on p "Rich Text Editor, page-0-main" at bounding box center [784, 490] width 510 height 15
click at [896, 476] on p "AUTOMATIC STAY OF [Creditor|Name]" at bounding box center [784, 476] width 510 height 13
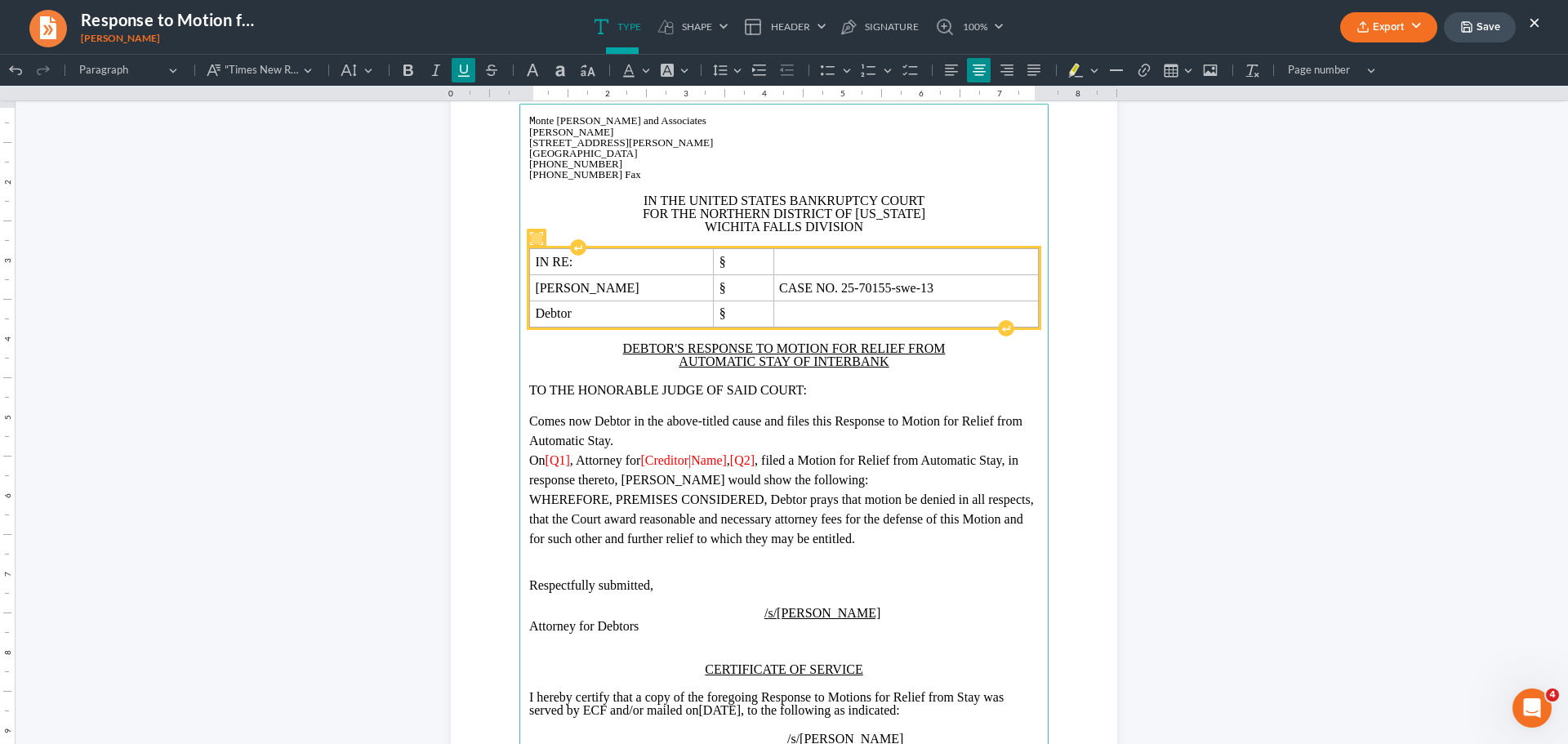
scroll to position [164, 0]
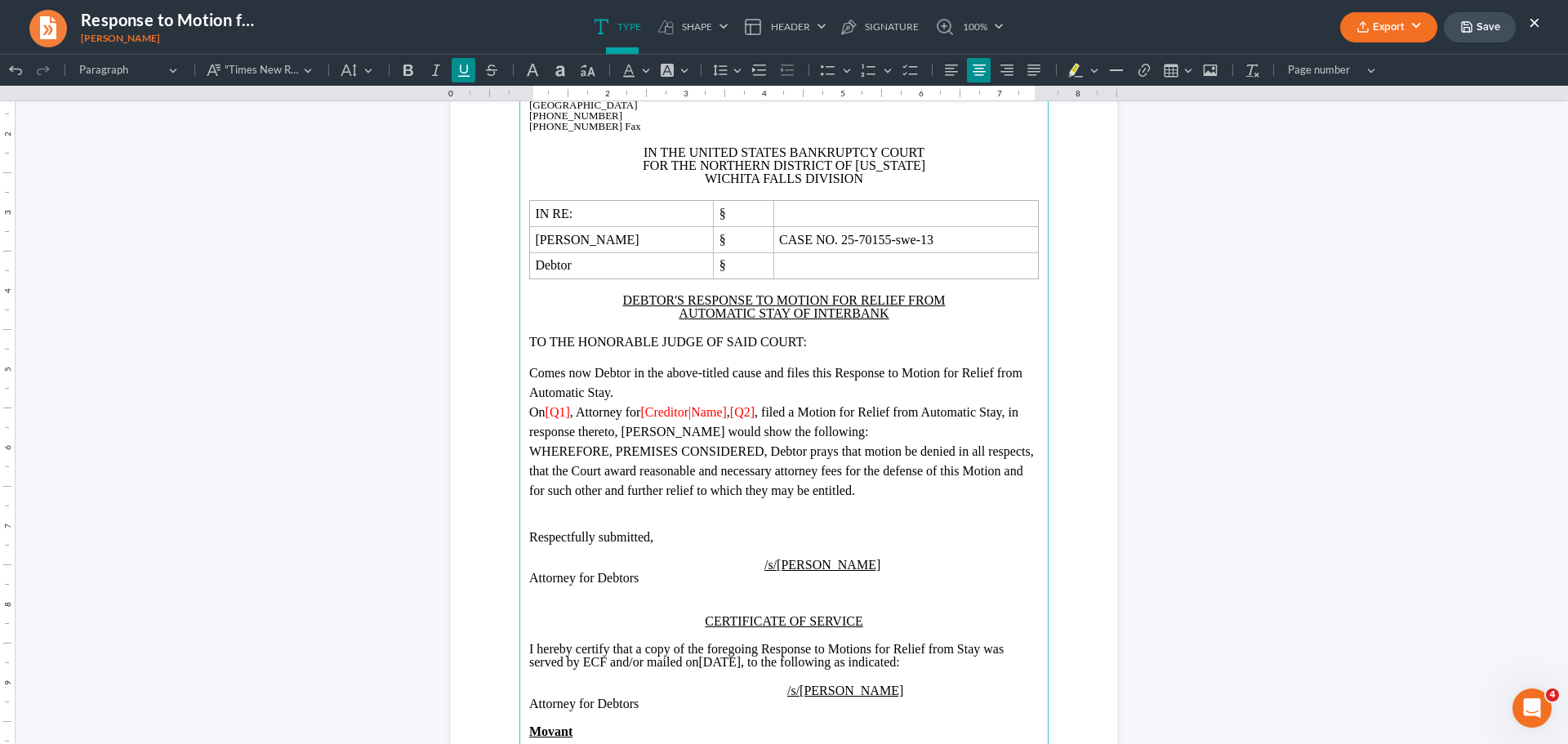
click at [570, 412] on span "[Q1]" at bounding box center [557, 412] width 25 height 14
drag, startPoint x: 833, startPoint y: 413, endPoint x: 748, endPoint y: 414, distance: 85.0
click at [747, 414] on span "[Creditor|Name]" at bounding box center [704, 412] width 85 height 14
click at [742, 412] on span "[Q2]" at bounding box center [730, 412] width 25 height 14
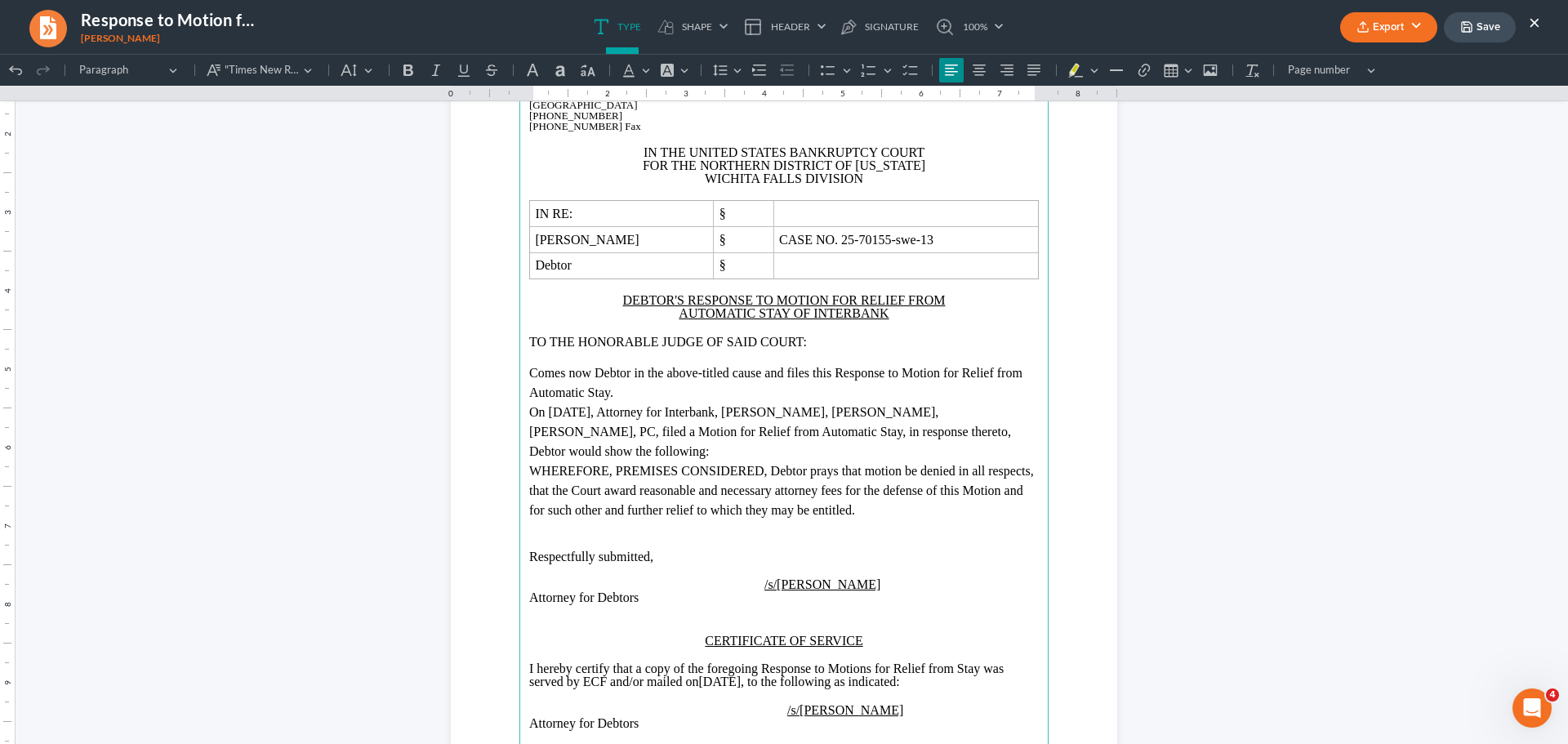
click at [1026, 429] on p "On [DATE], Attorney for Interbank, [PERSON_NAME], [PERSON_NAME], [PERSON_NAME],…" at bounding box center [784, 432] width 510 height 59
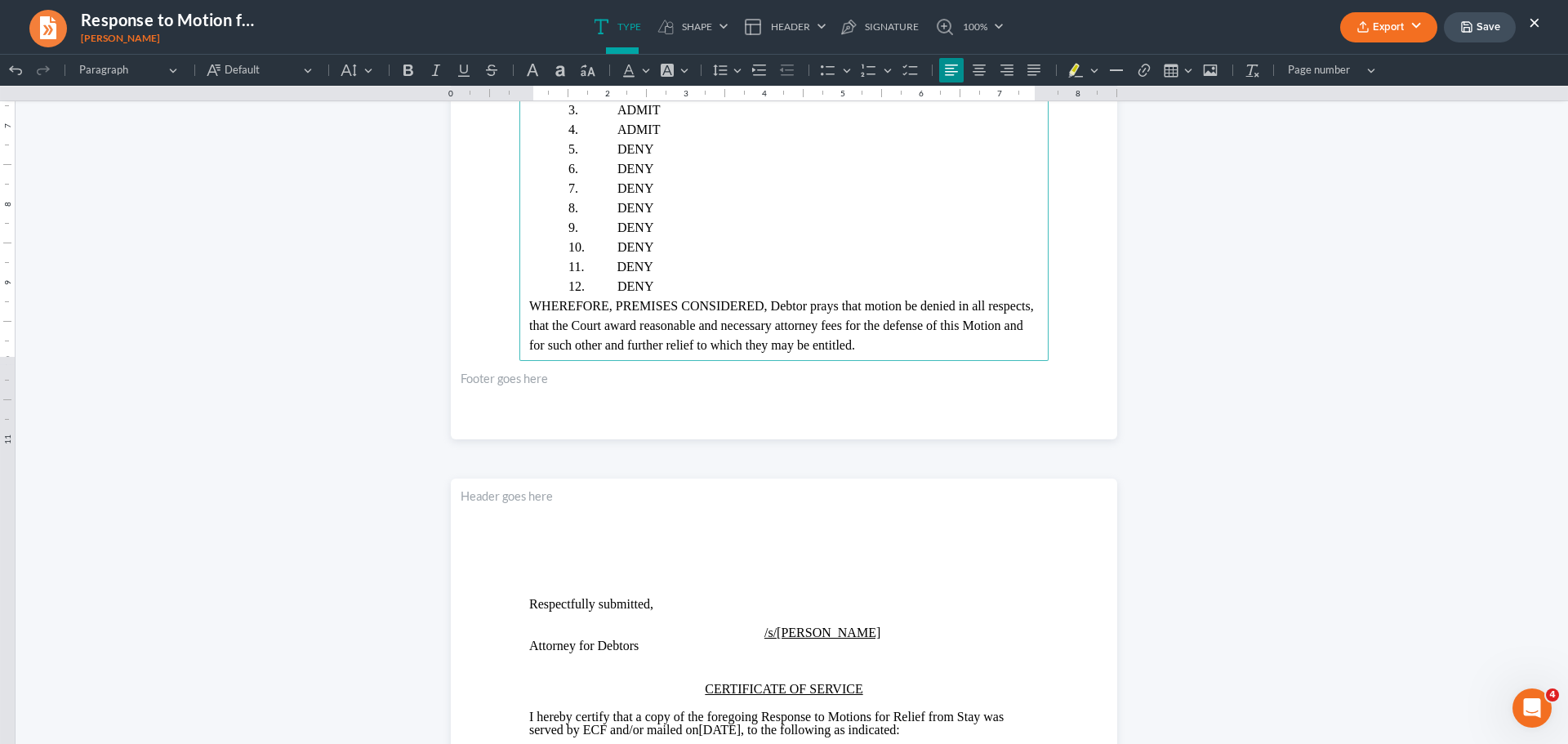
scroll to position [571, 0]
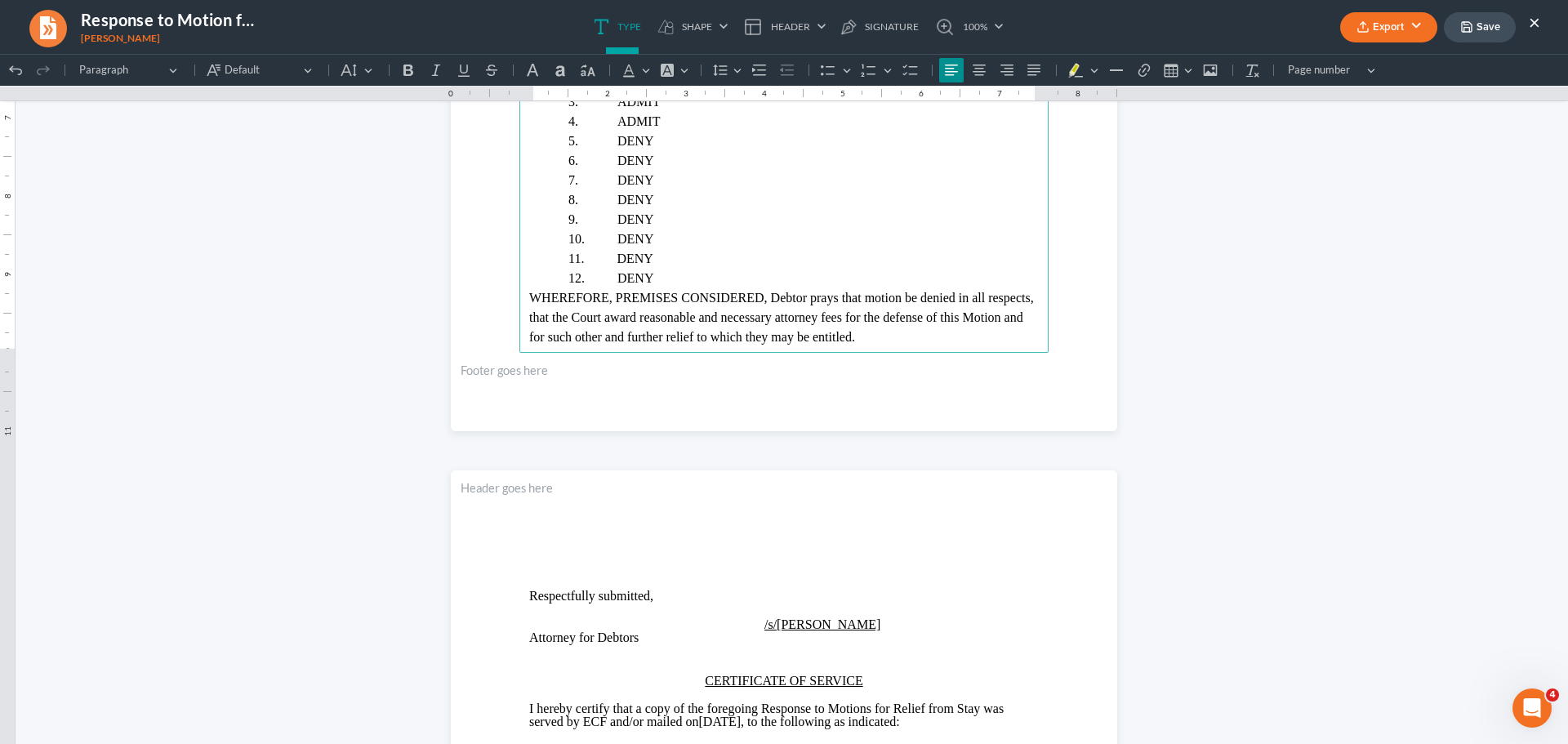
click at [530, 322] on span "WHEREFORE, PREMISES CONSIDERED, Debtor prays that motion be denied in all respe…" at bounding box center [782, 317] width 505 height 53
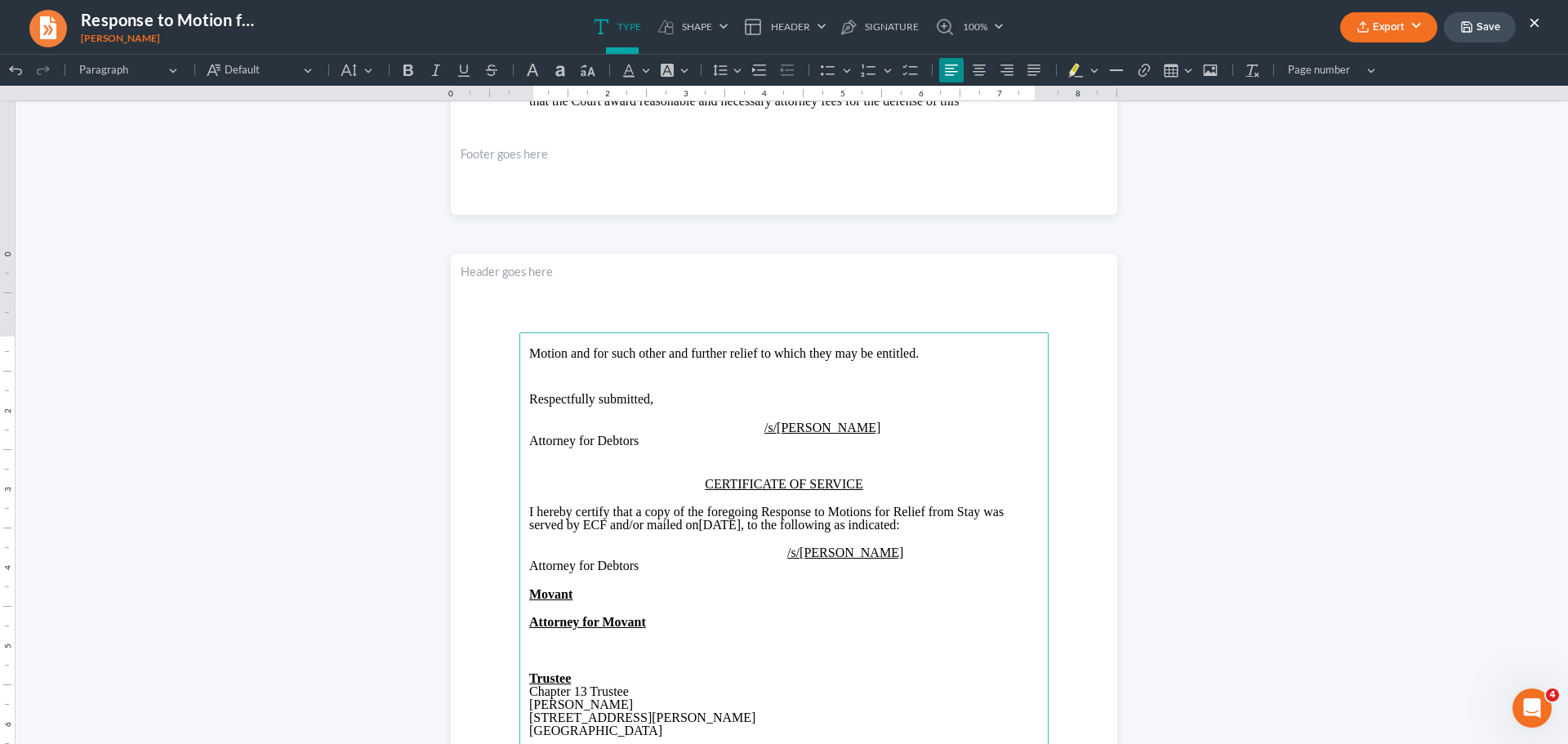
scroll to position [824, 0]
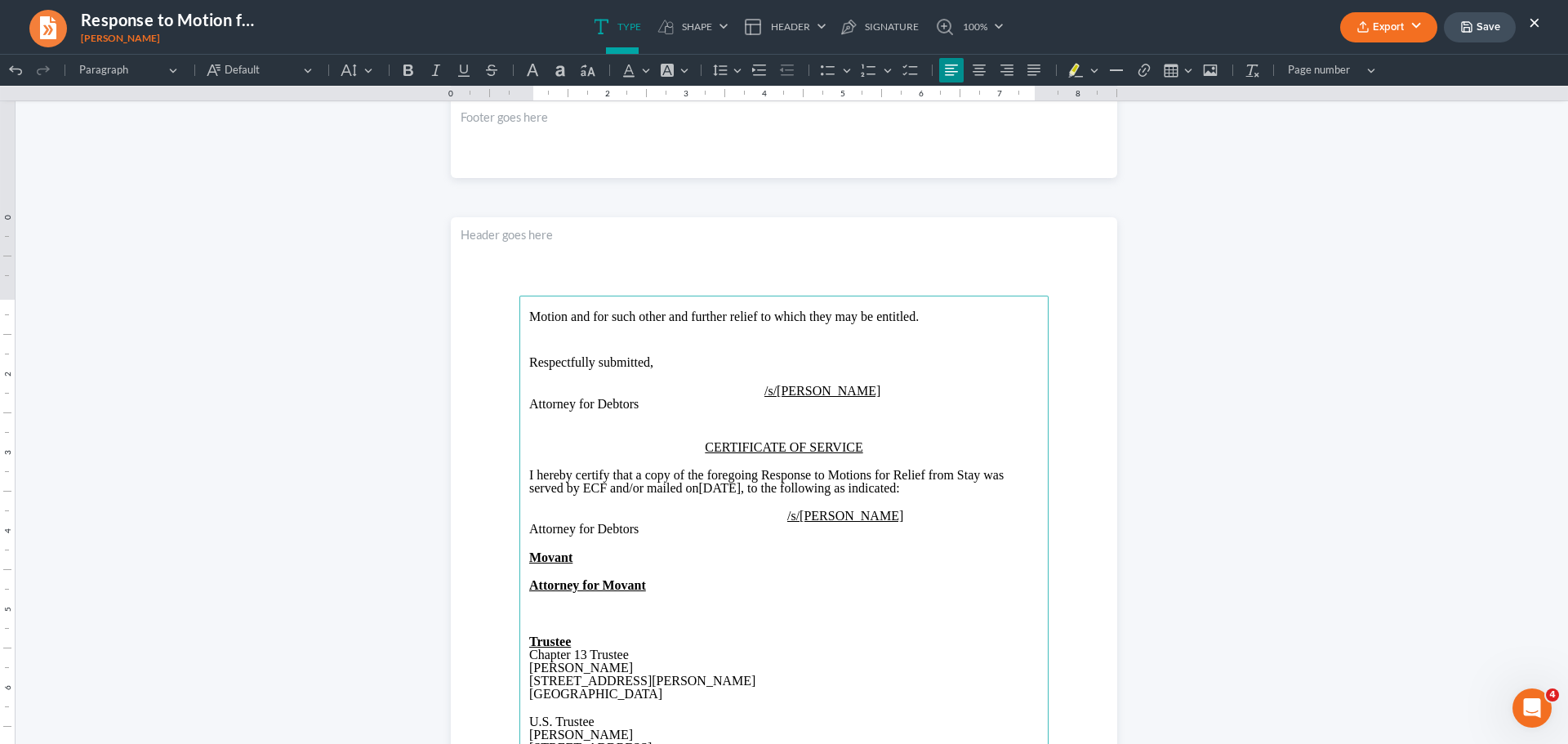
click at [877, 408] on p "Attorney for Debtors" at bounding box center [784, 404] width 510 height 13
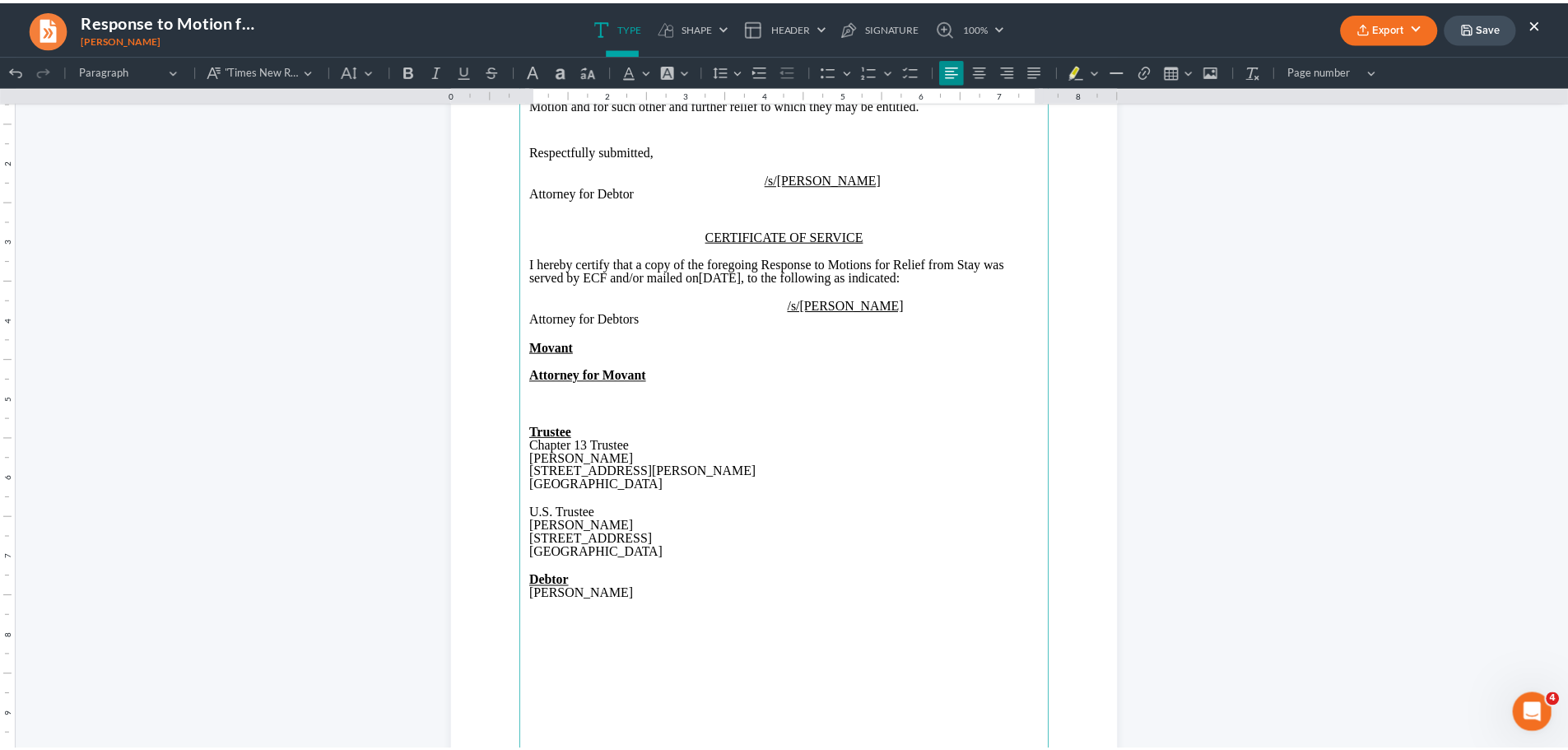
scroll to position [1078, 0]
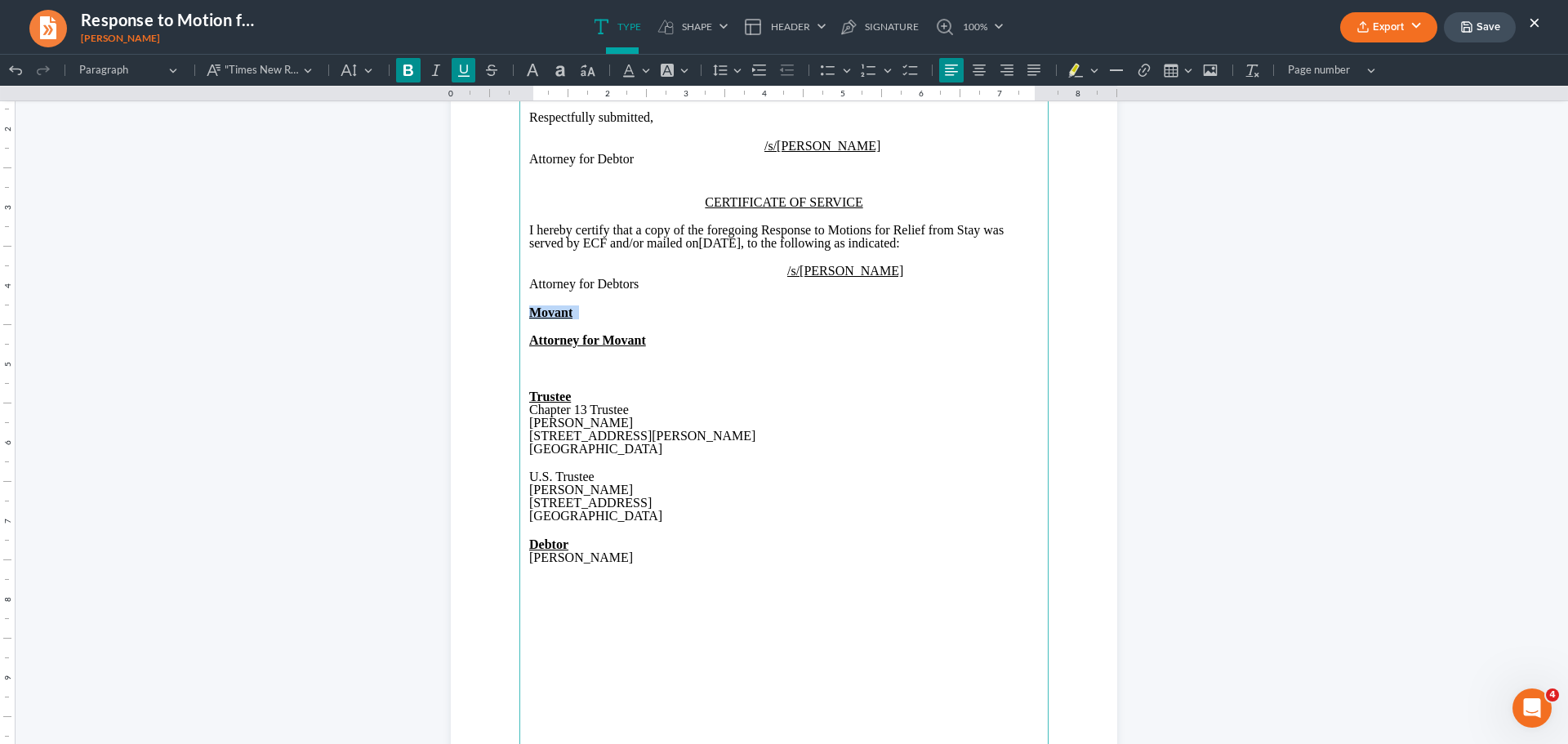
drag, startPoint x: 576, startPoint y: 313, endPoint x: 526, endPoint y: 311, distance: 50.0
click at [530, 311] on span "Movant" at bounding box center [576, 312] width 92 height 14
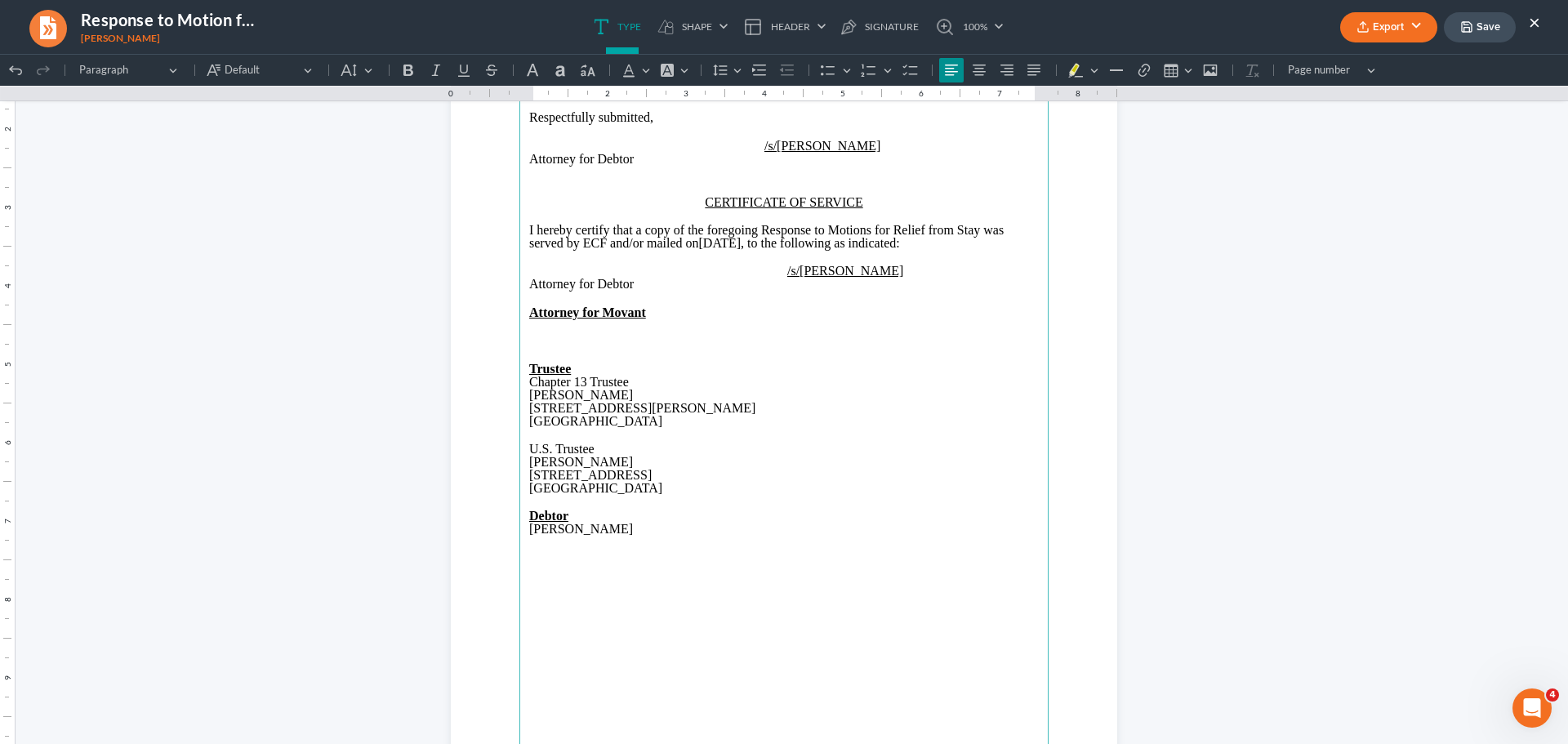
click at [530, 327] on p "Rich Text Editor, page-1-main" at bounding box center [784, 326] width 510 height 15
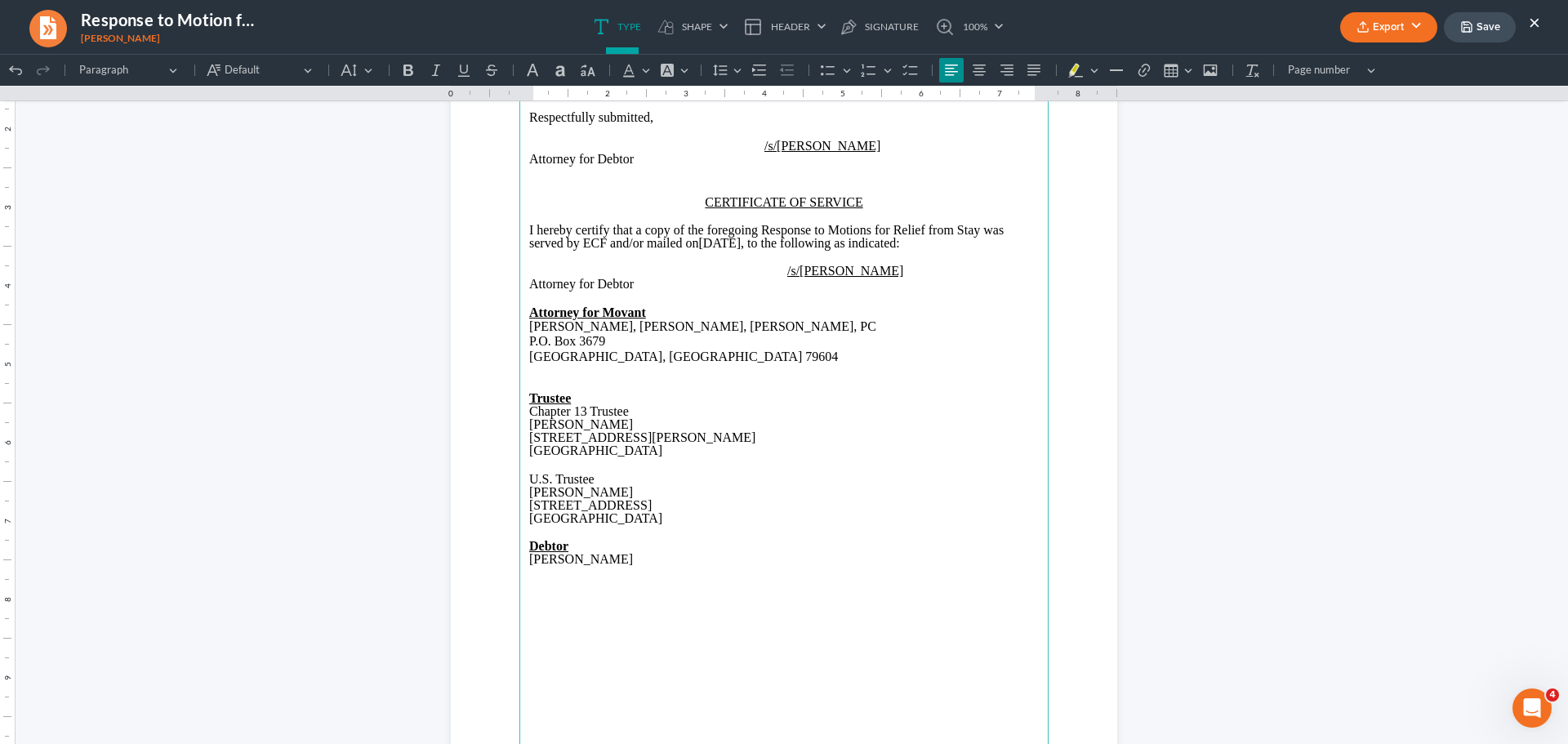
drag, startPoint x: 525, startPoint y: 496, endPoint x: 628, endPoint y: 489, distance: 103.2
click at [628, 489] on p "[PERSON_NAME]" at bounding box center [784, 491] width 510 height 13
click at [1473, 24] on button "Save" at bounding box center [1479, 26] width 72 height 30
click at [1532, 21] on button "×" at bounding box center [1535, 22] width 12 height 20
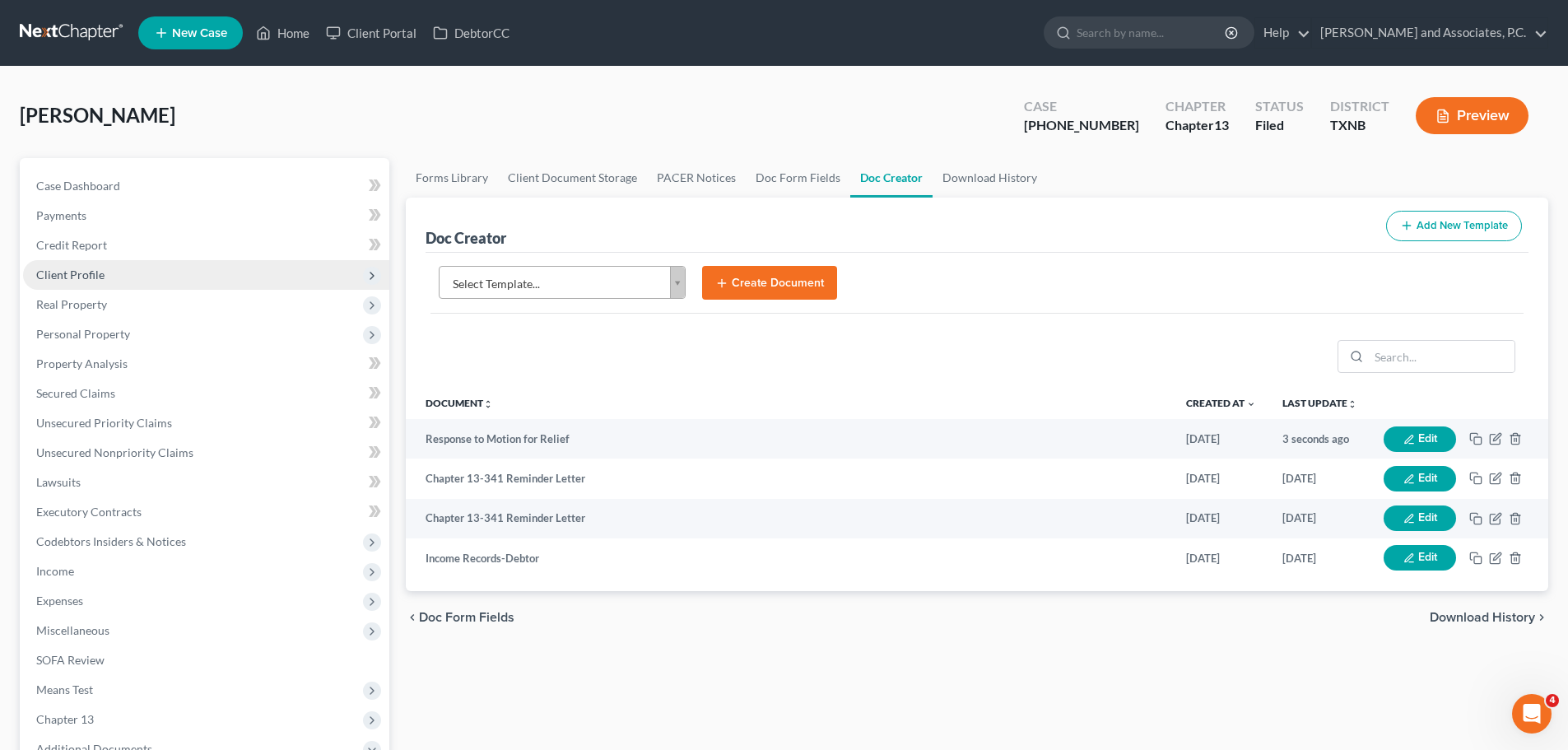
click at [119, 281] on span "Client Profile" at bounding box center [206, 275] width 367 height 30
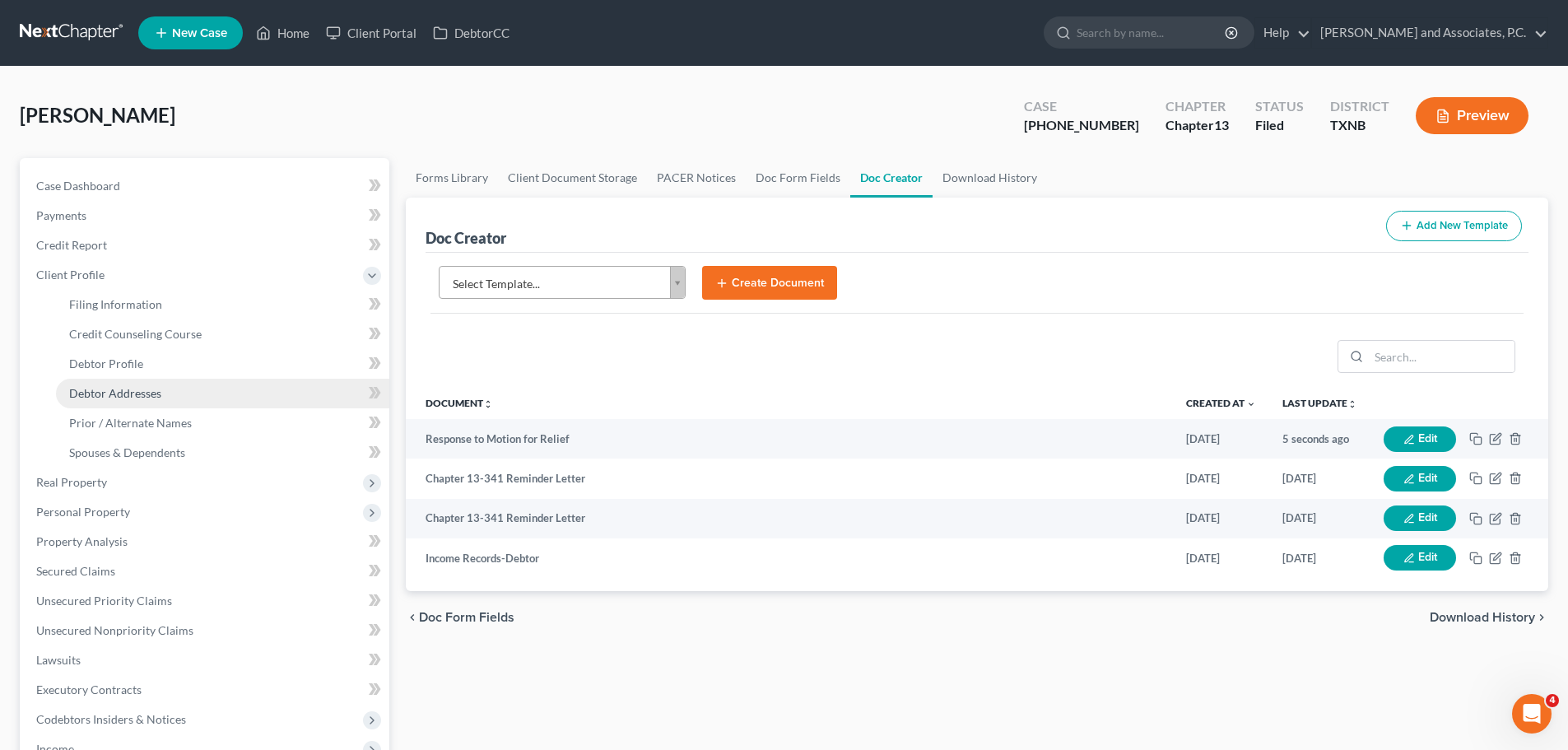
click at [145, 386] on span "Debtor Addresses" at bounding box center [115, 393] width 92 height 14
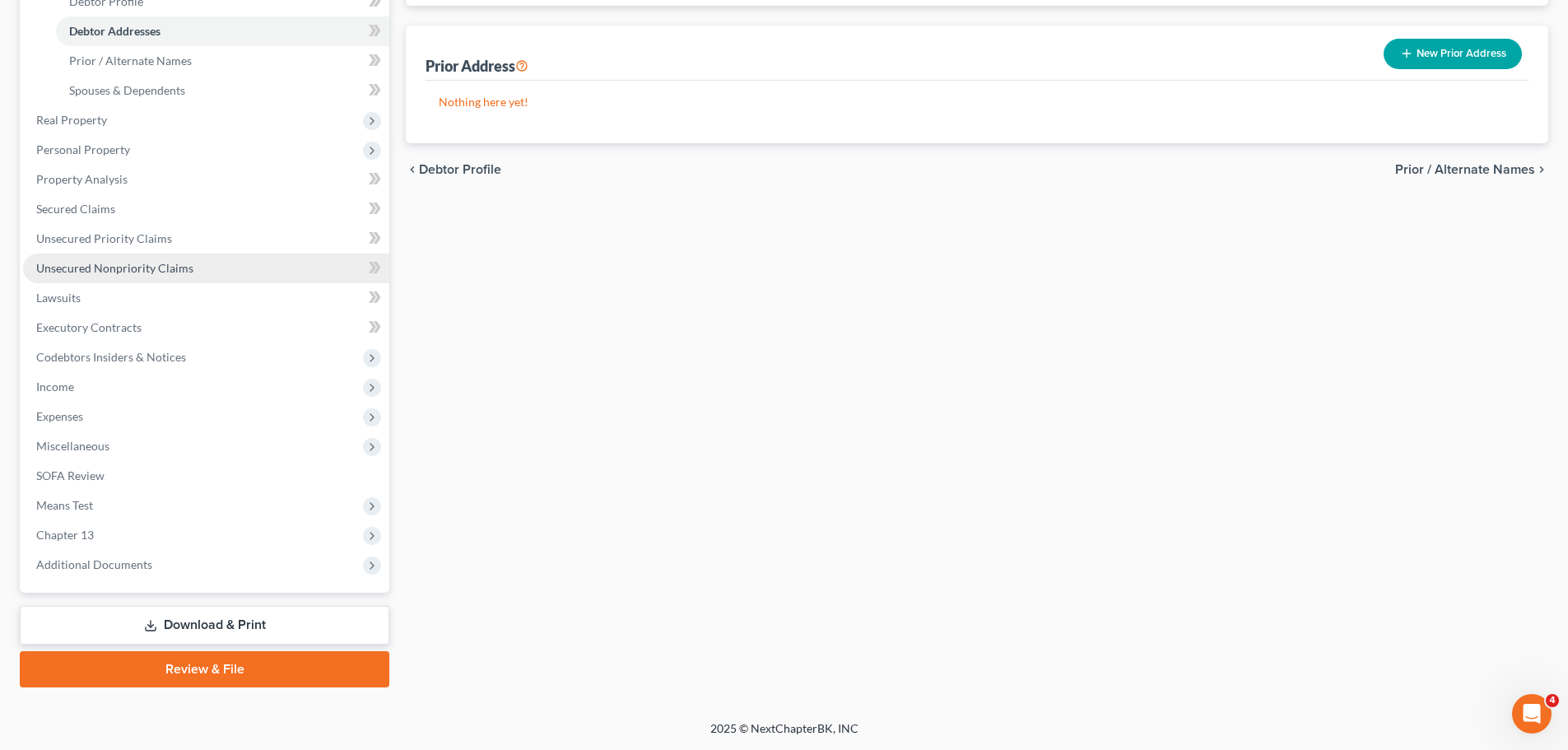
scroll to position [280, 0]
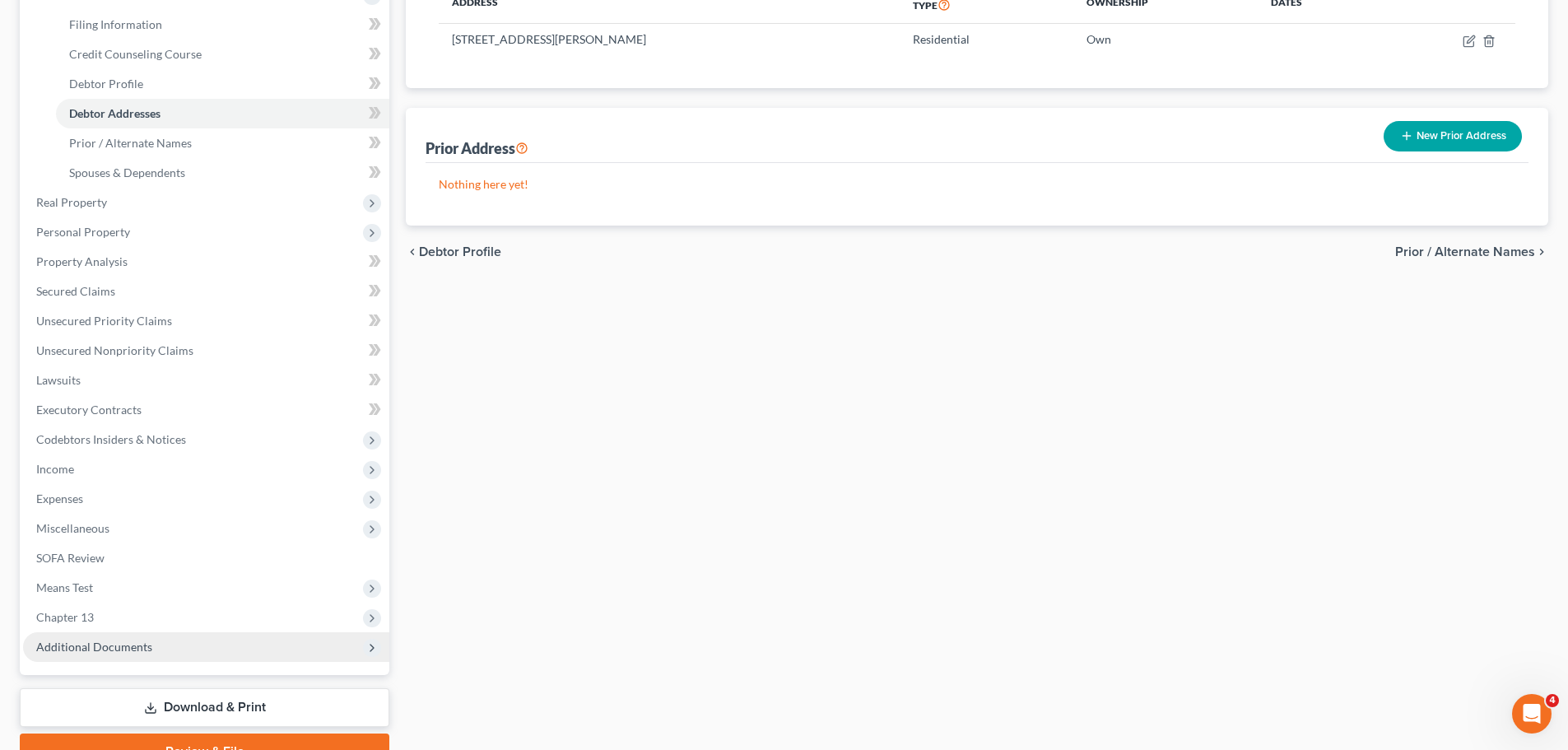
click at [160, 651] on span "Additional Documents" at bounding box center [206, 647] width 367 height 30
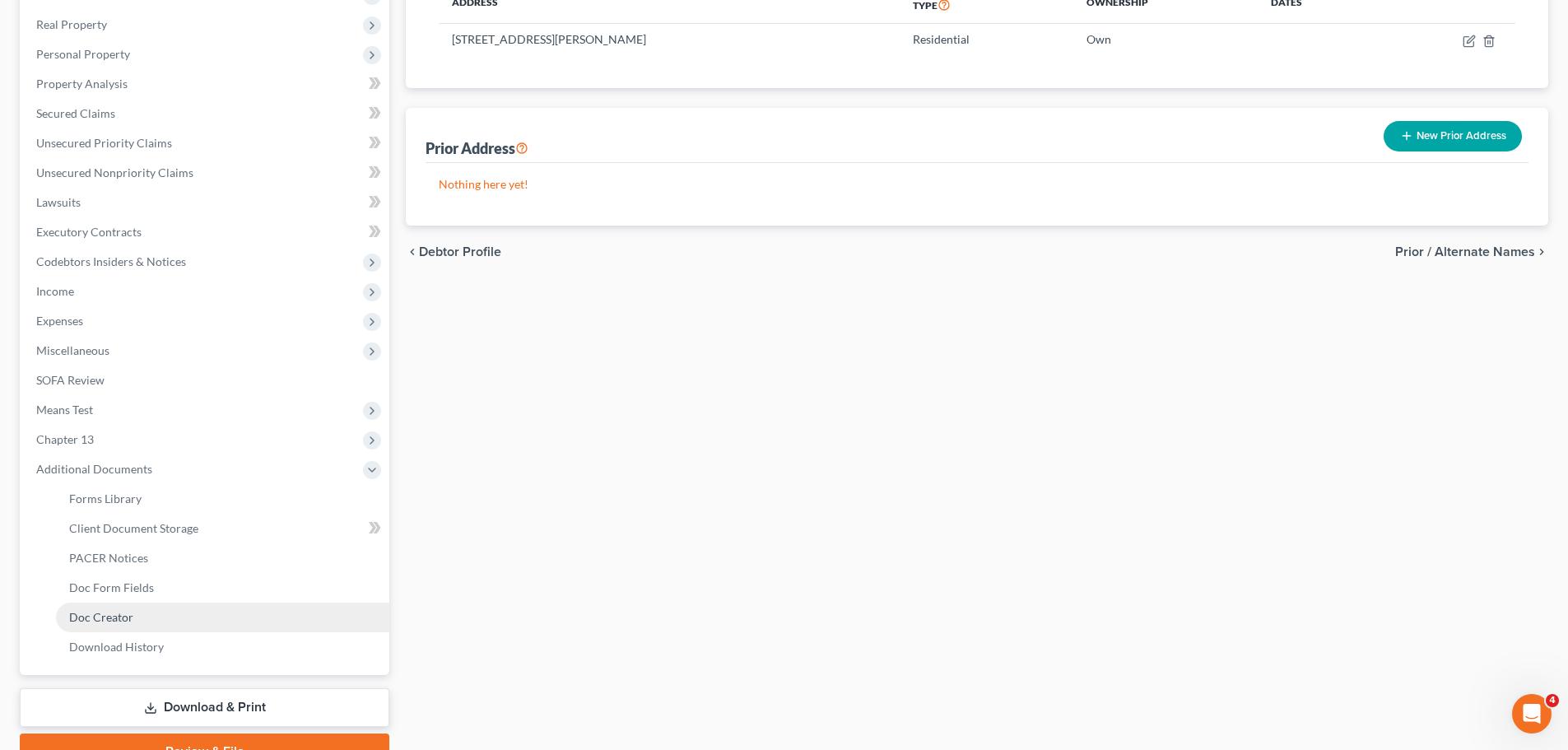
click at [132, 623] on link "Doc Creator" at bounding box center [222, 618] width 333 height 30
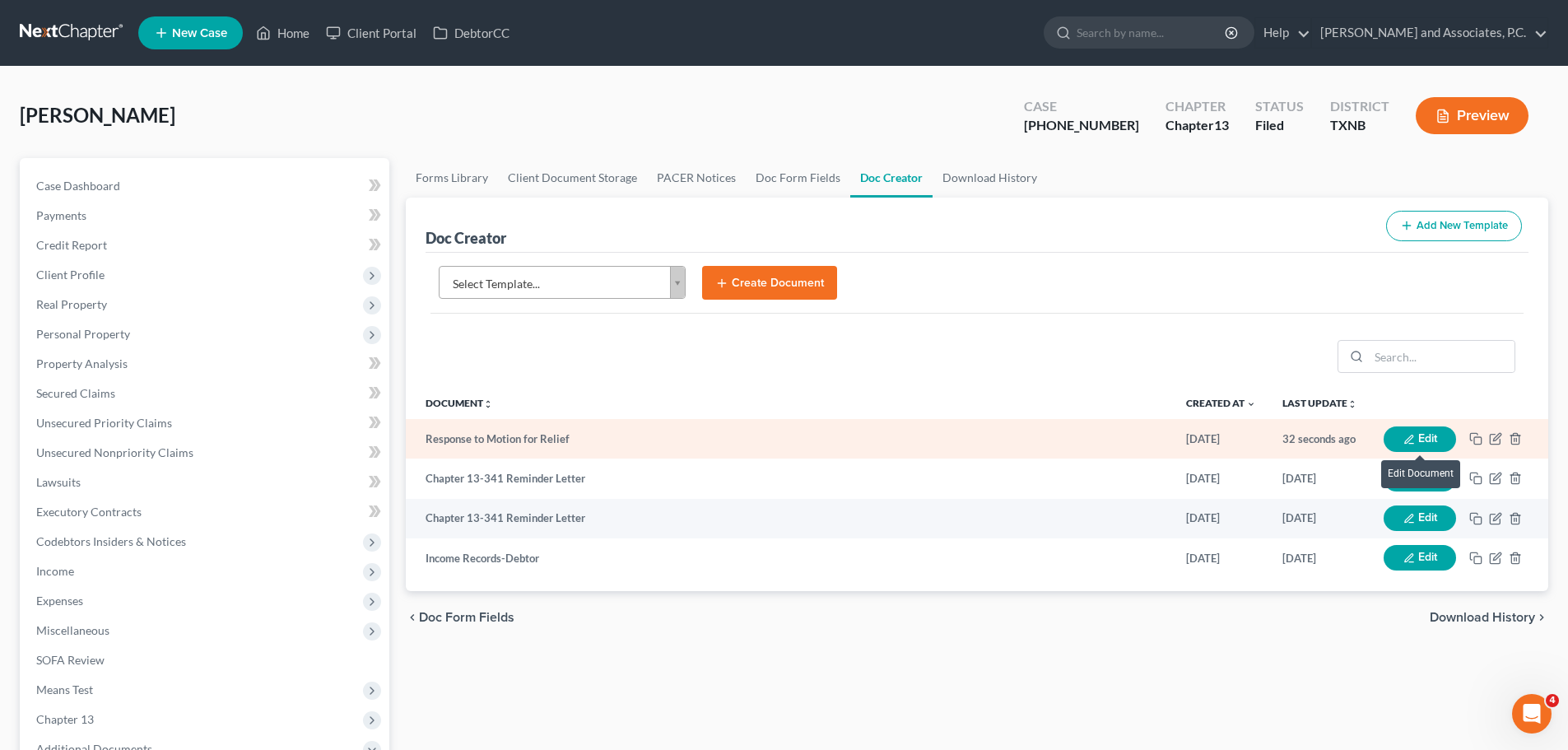
click at [1424, 428] on button "Edit" at bounding box center [1420, 439] width 72 height 26
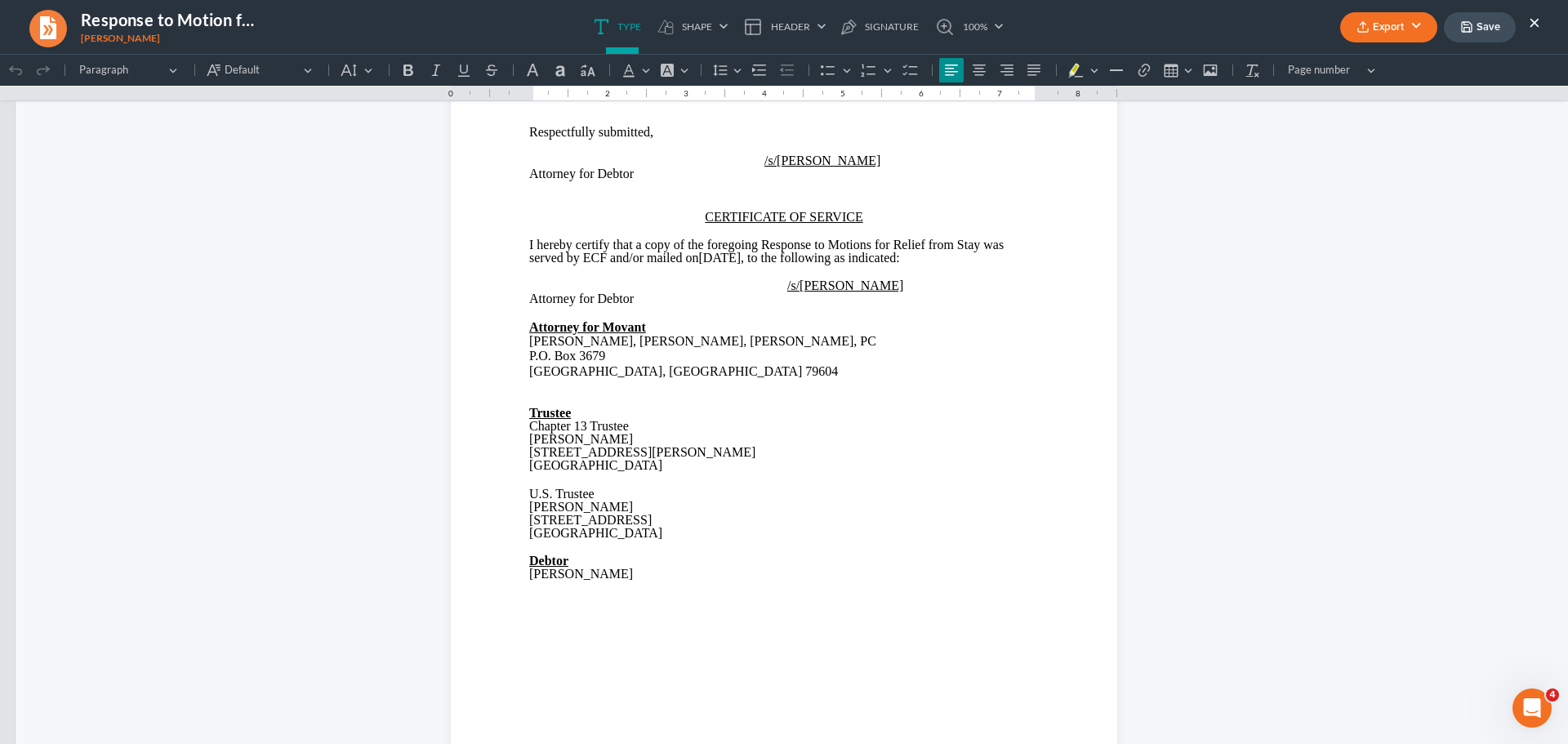
scroll to position [1062, 0]
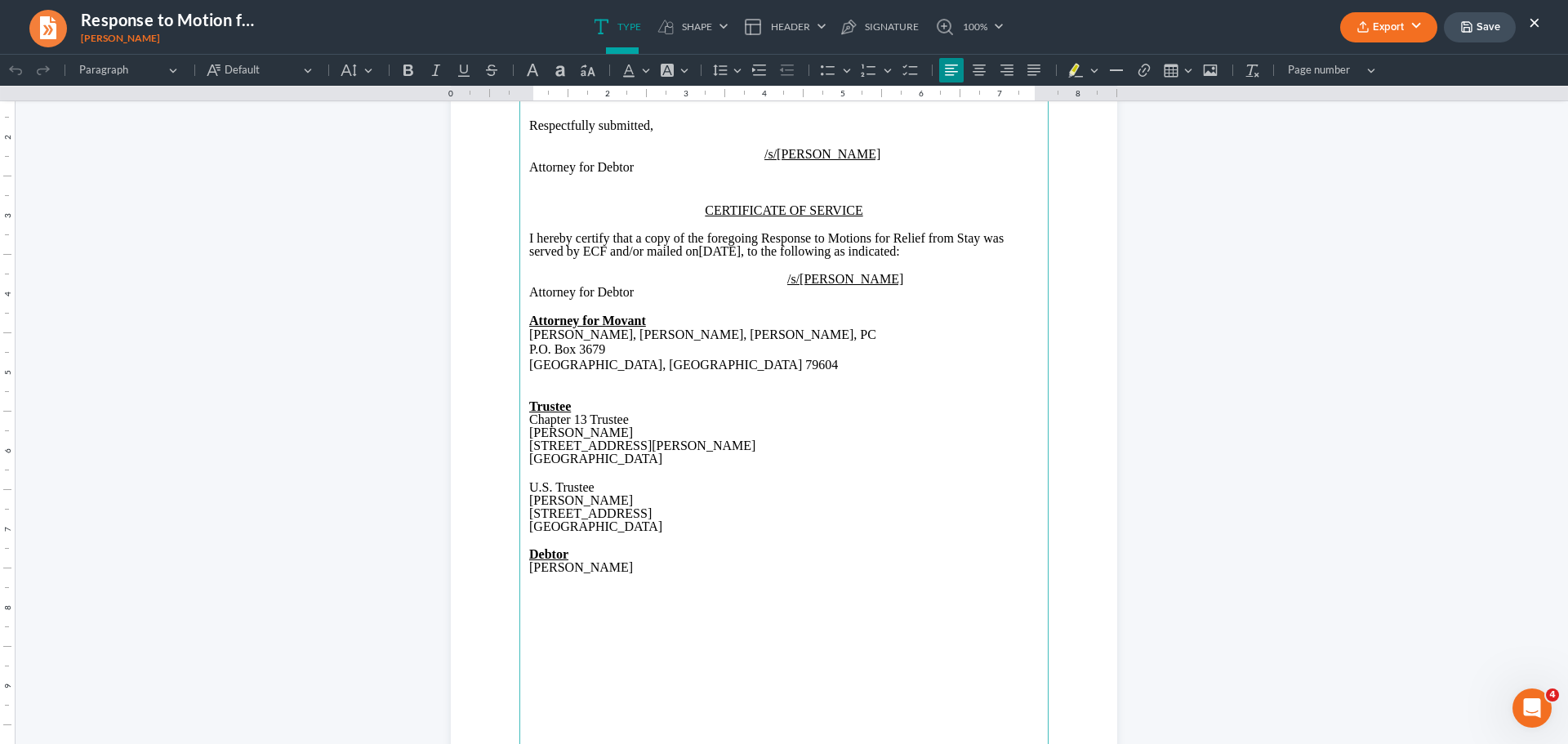
click at [657, 569] on p "[PERSON_NAME]" at bounding box center [784, 567] width 510 height 13
click at [1492, 21] on button "Save" at bounding box center [1479, 26] width 72 height 30
click at [1401, 29] on button "Export" at bounding box center [1389, 26] width 97 height 30
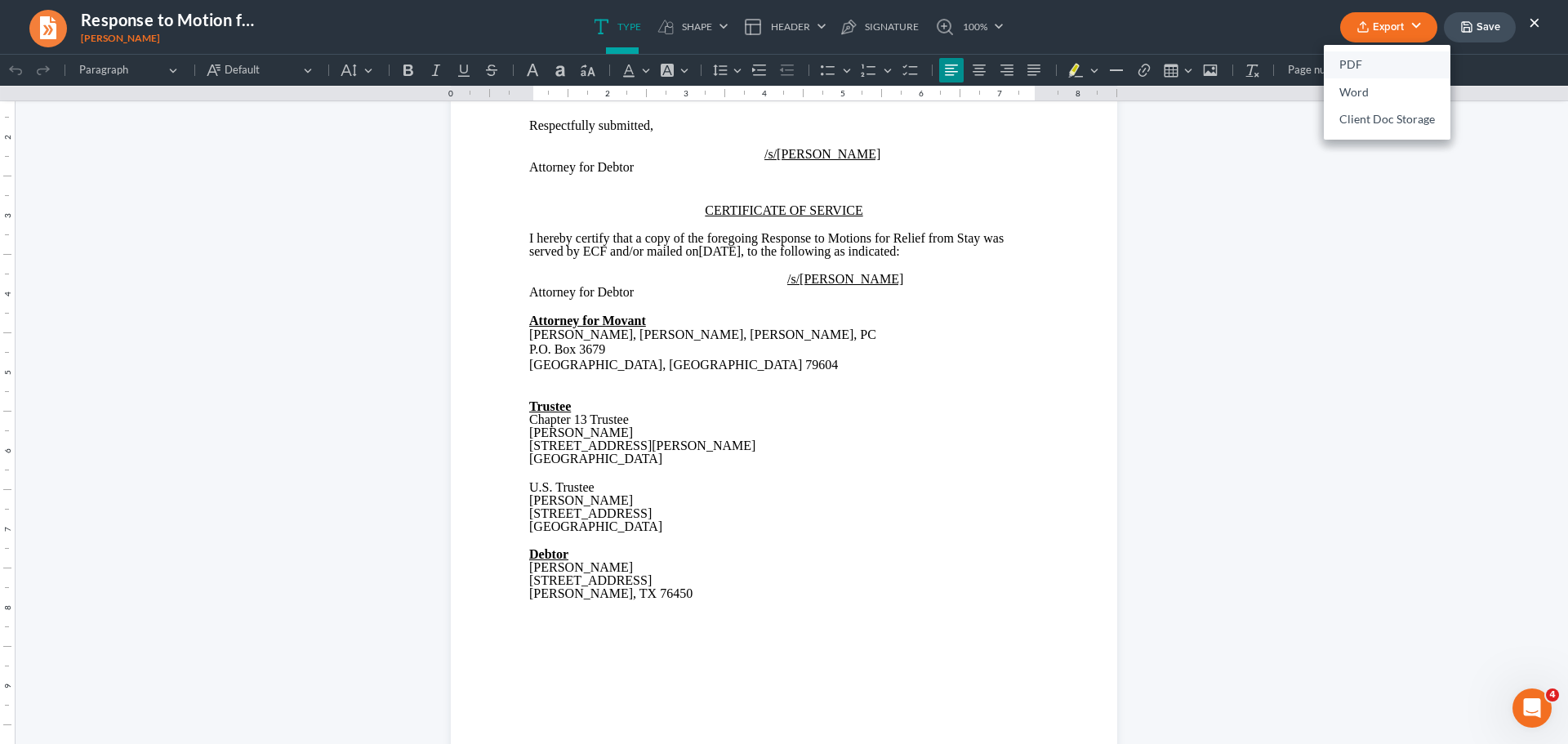
click at [1360, 59] on link "PDF" at bounding box center [1387, 65] width 126 height 27
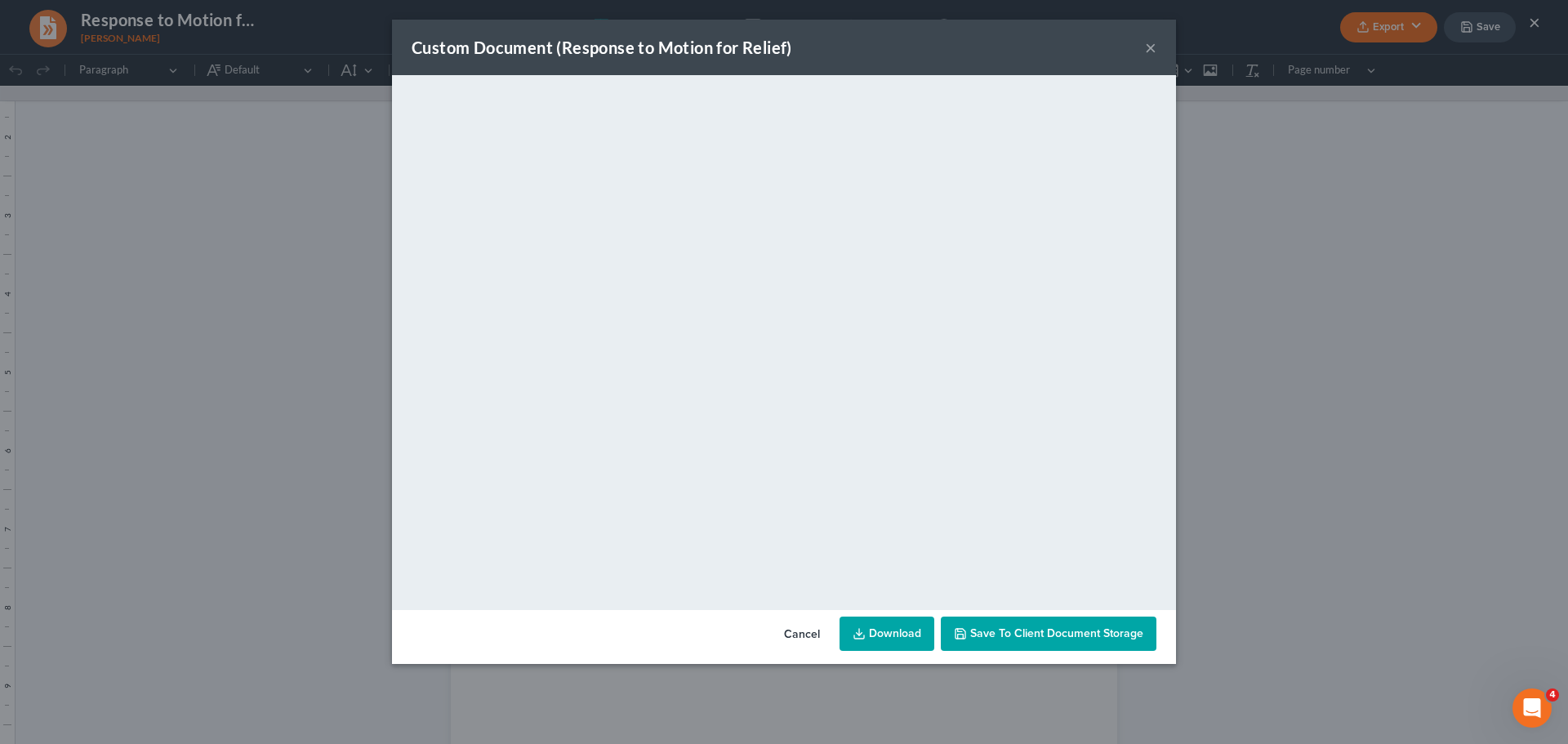
click at [1037, 627] on span "Save to Client Document Storage" at bounding box center [1056, 633] width 174 height 14
